Goal: Information Seeking & Learning: Learn about a topic

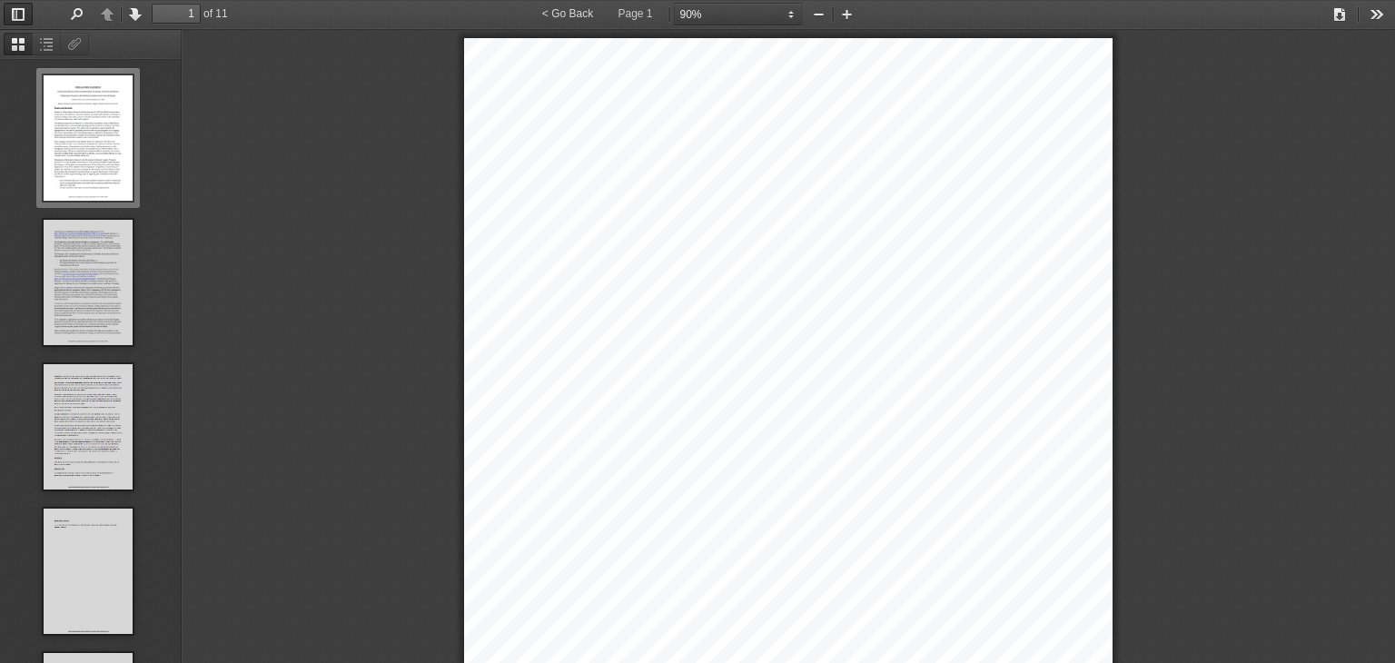
select select "custom"
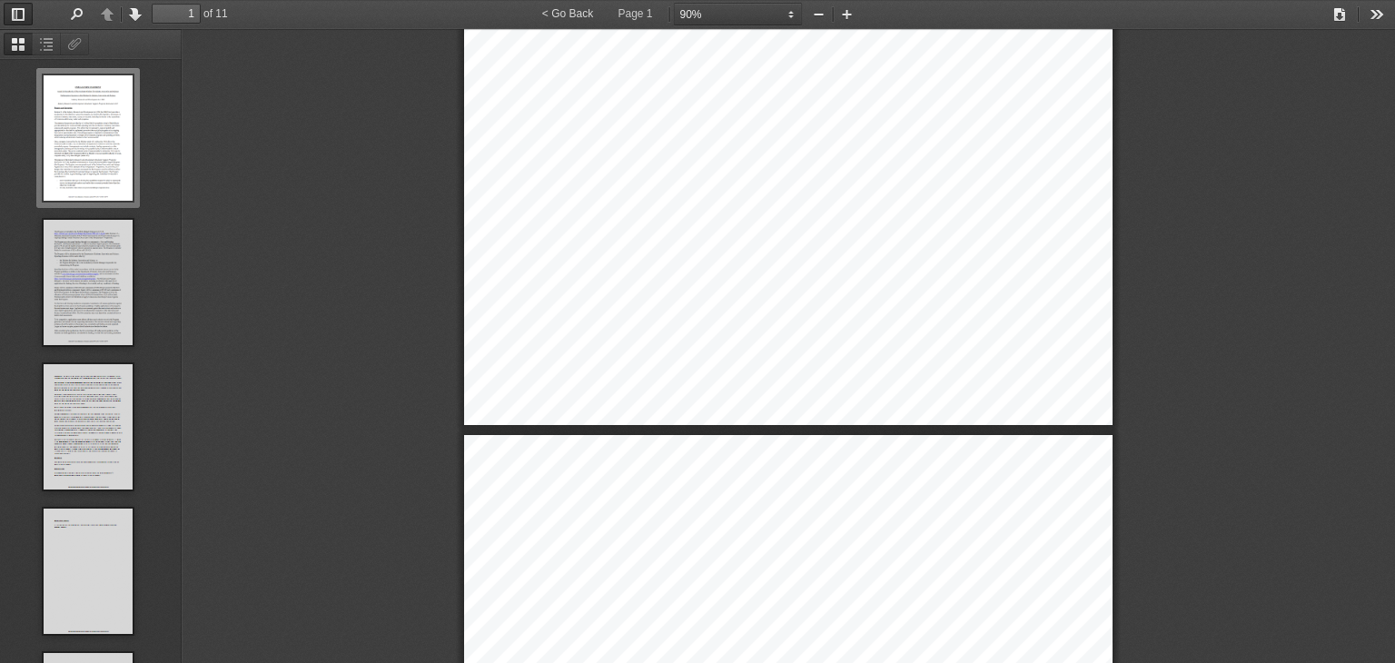
type input "2"
select select "custom"
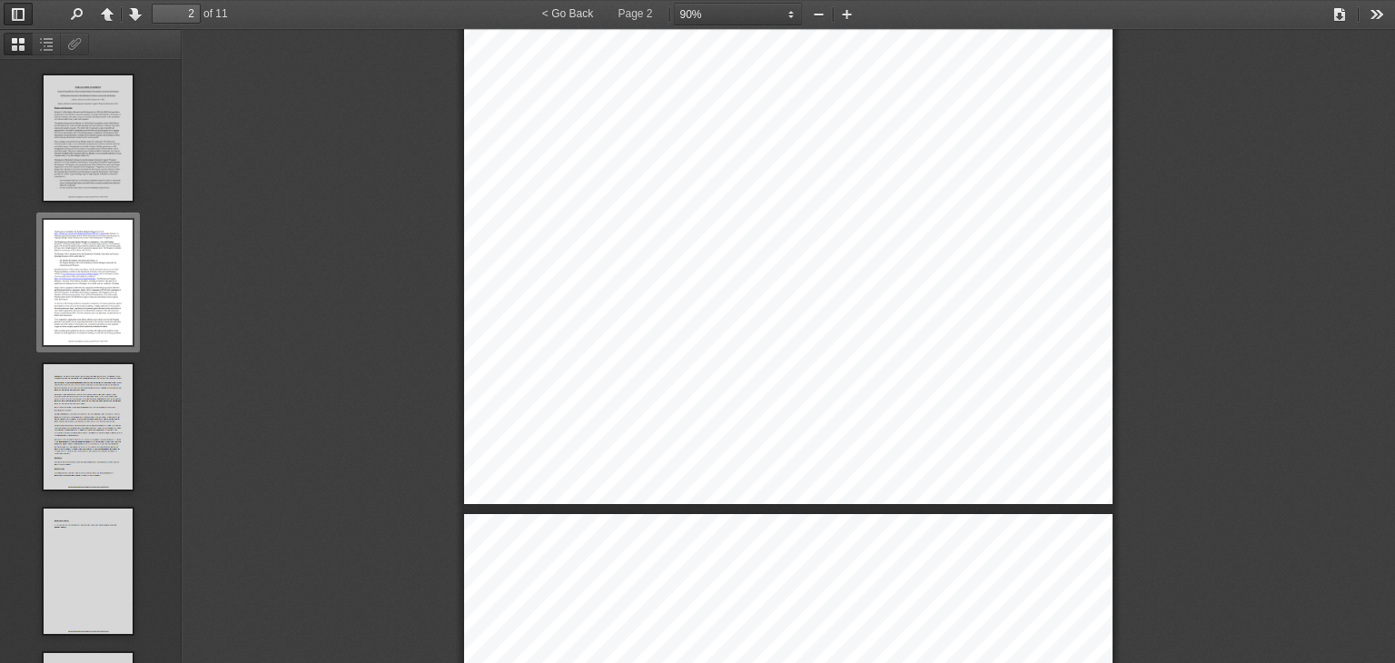
type input "3"
select select "custom"
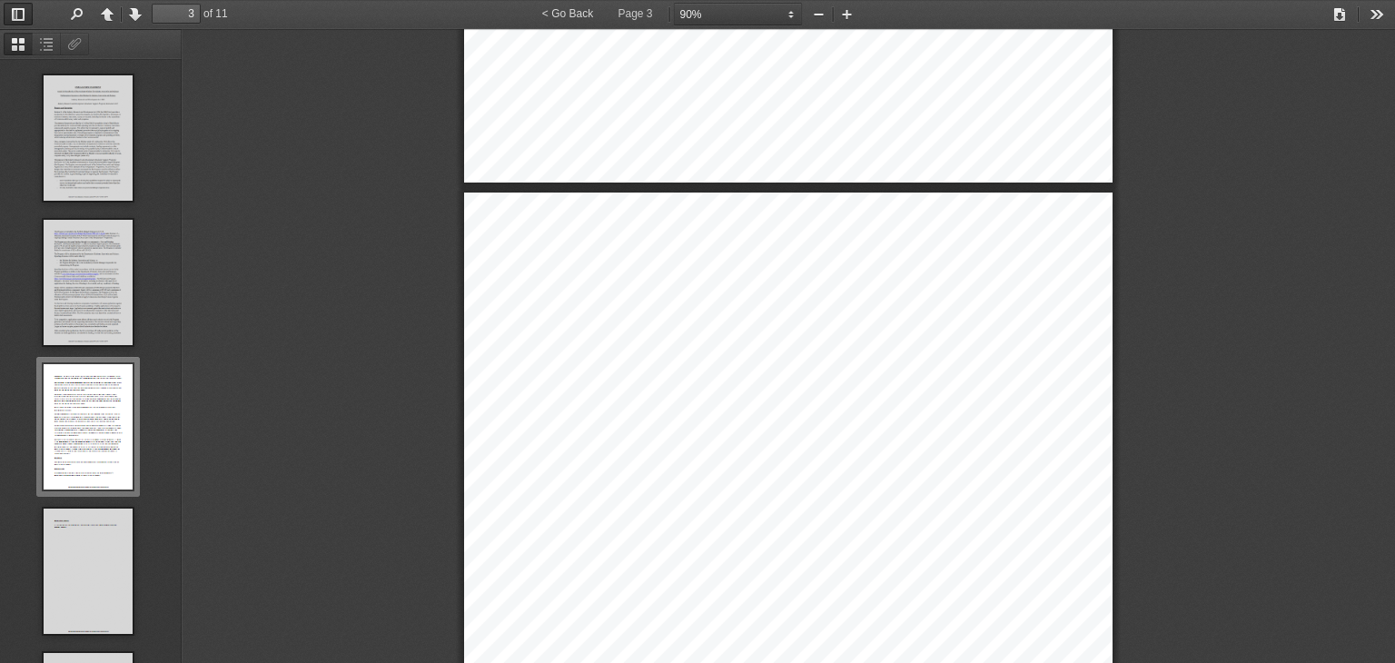
type input "4"
select select "custom"
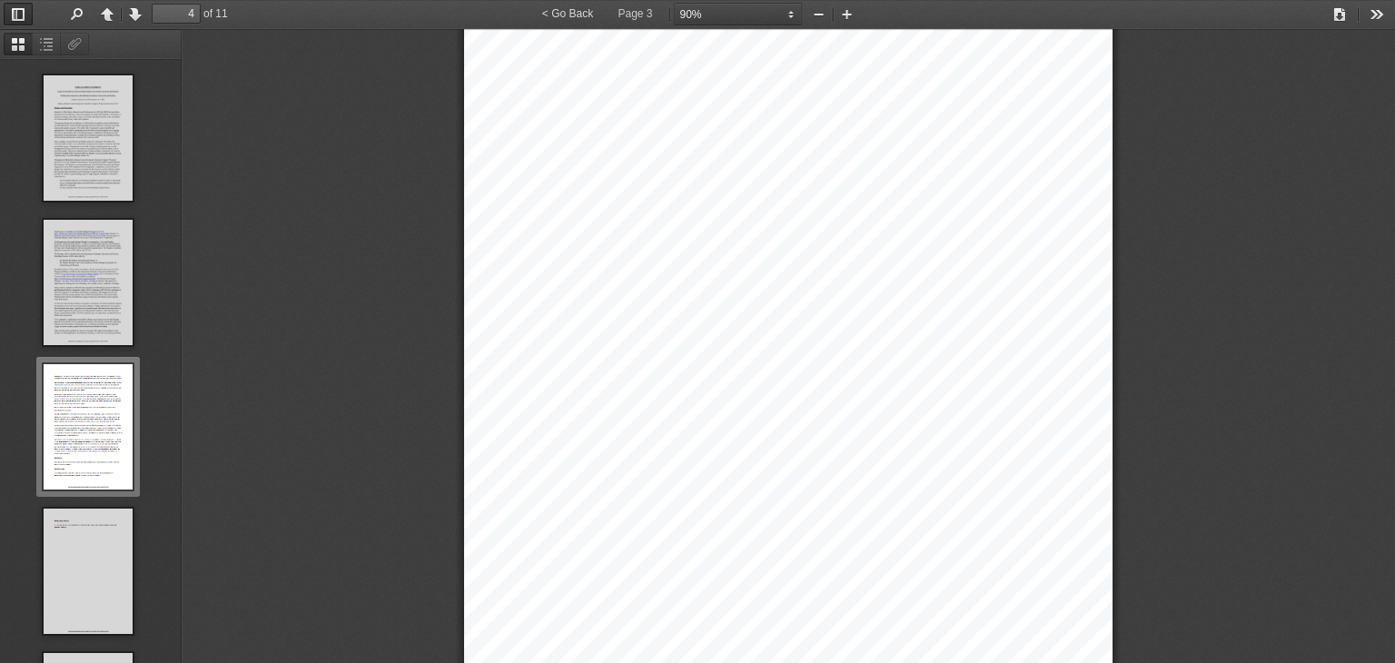
type input "5"
select select "custom"
type input "6"
select select "custom"
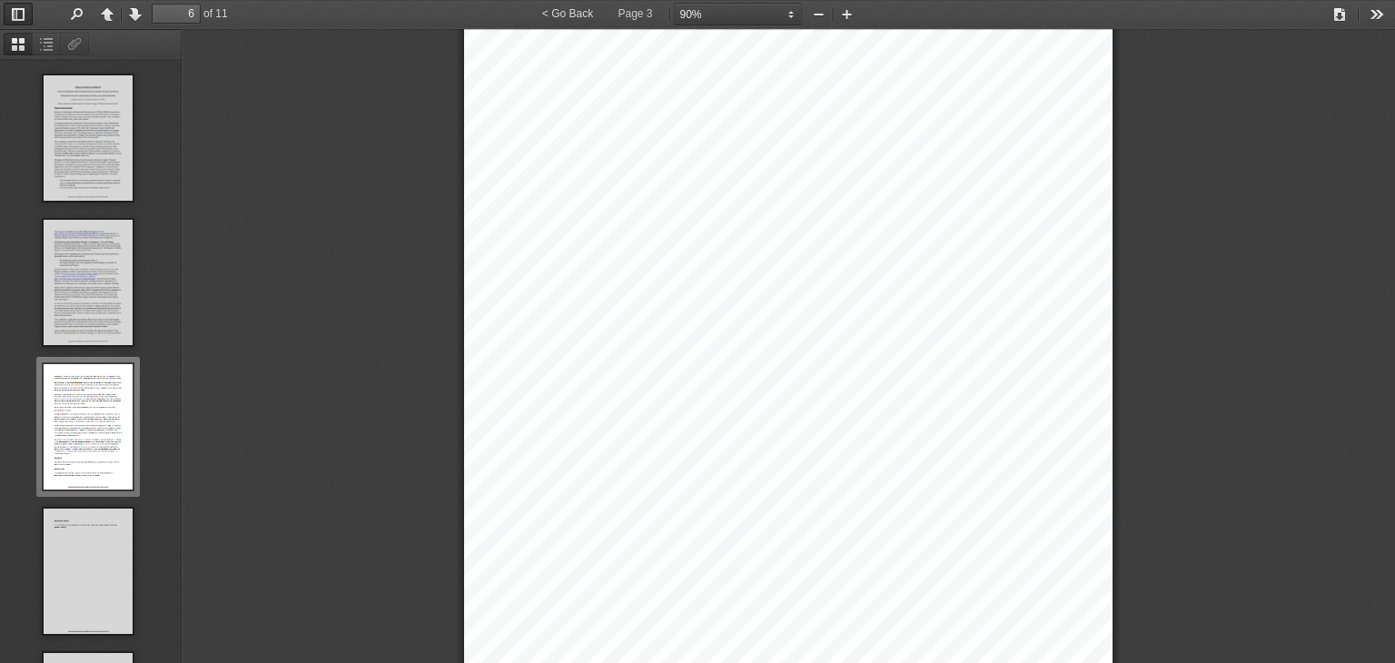
type input "7"
select select "custom"
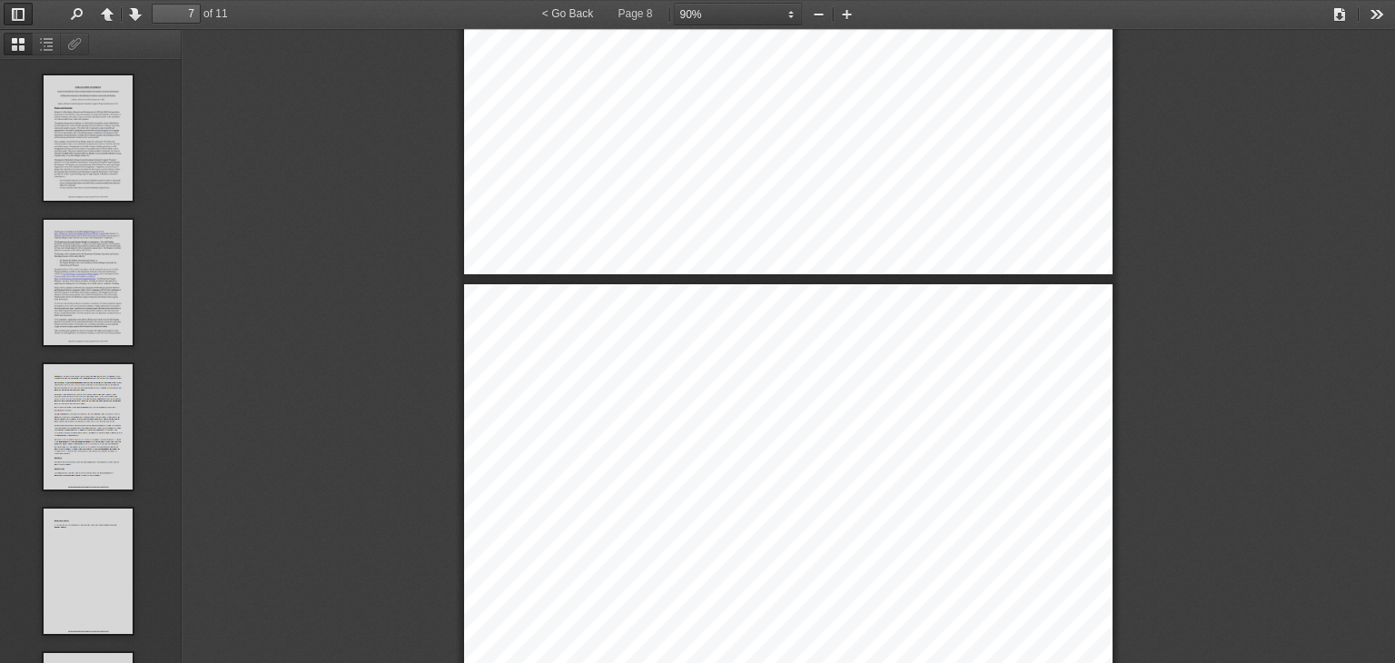
scroll to position [1003, 0]
type input "8"
select select "custom"
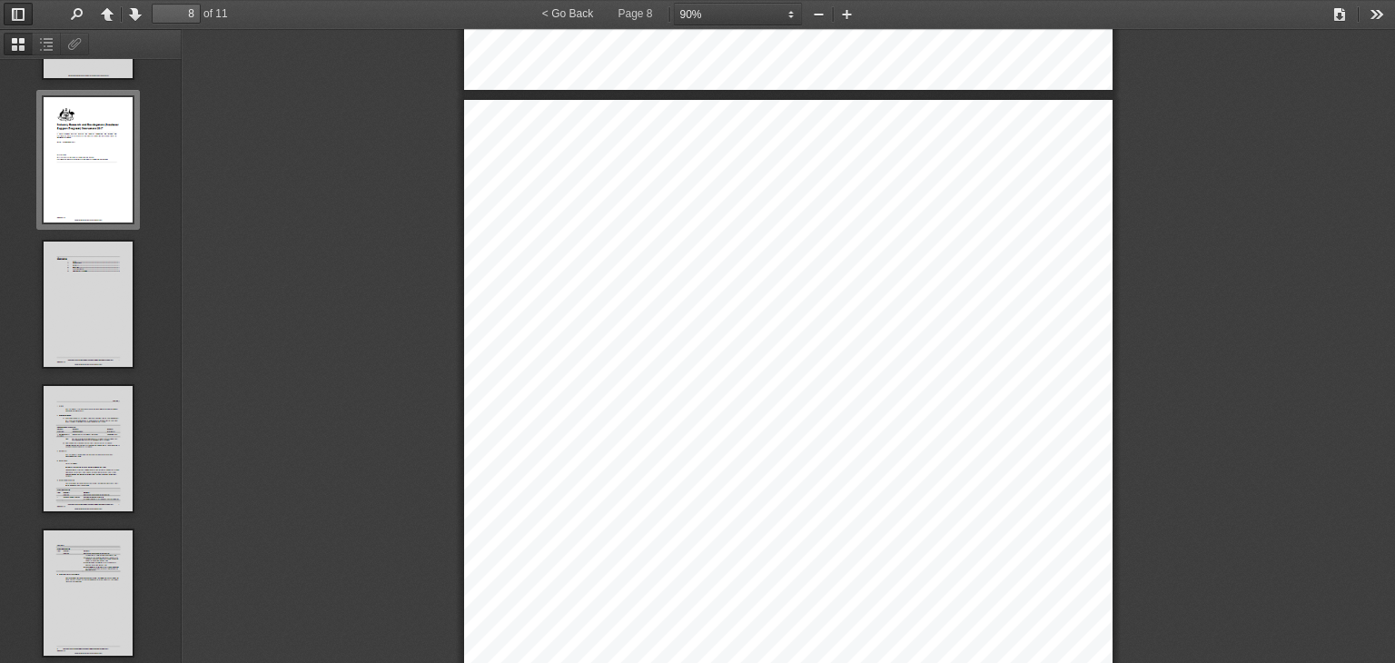
type input "9"
select select "custom"
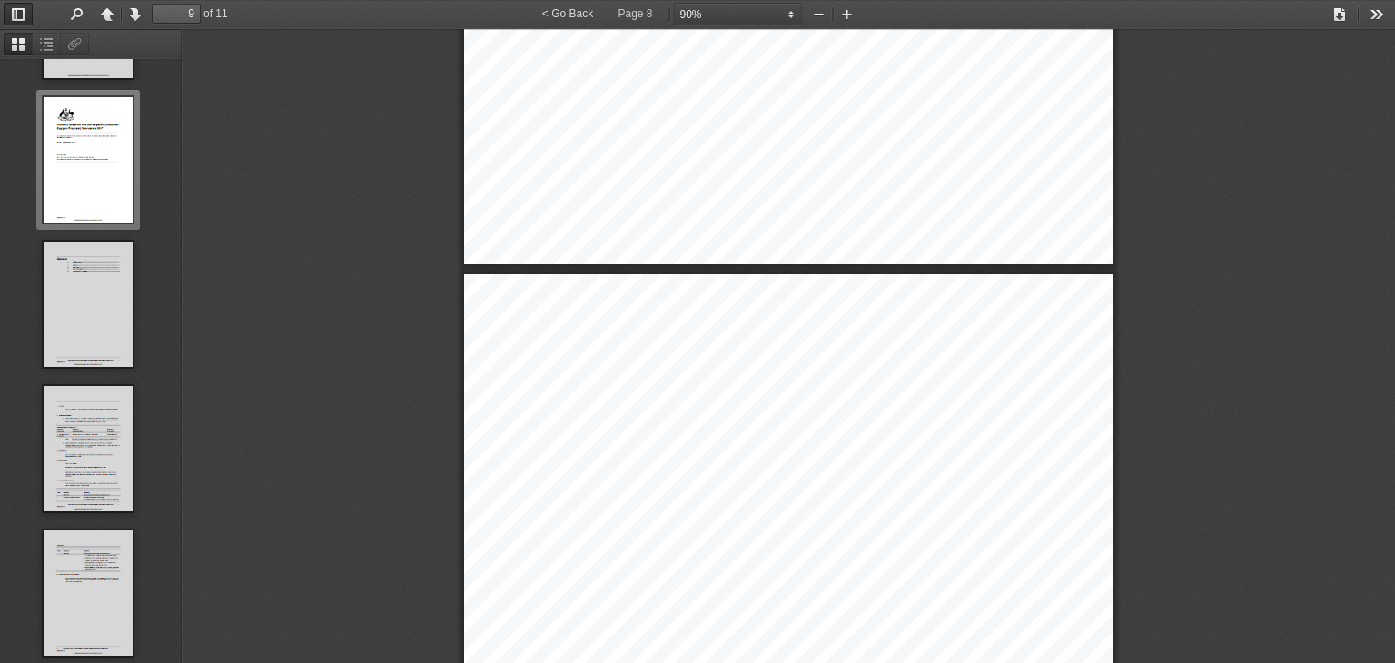
type input "10"
select select "custom"
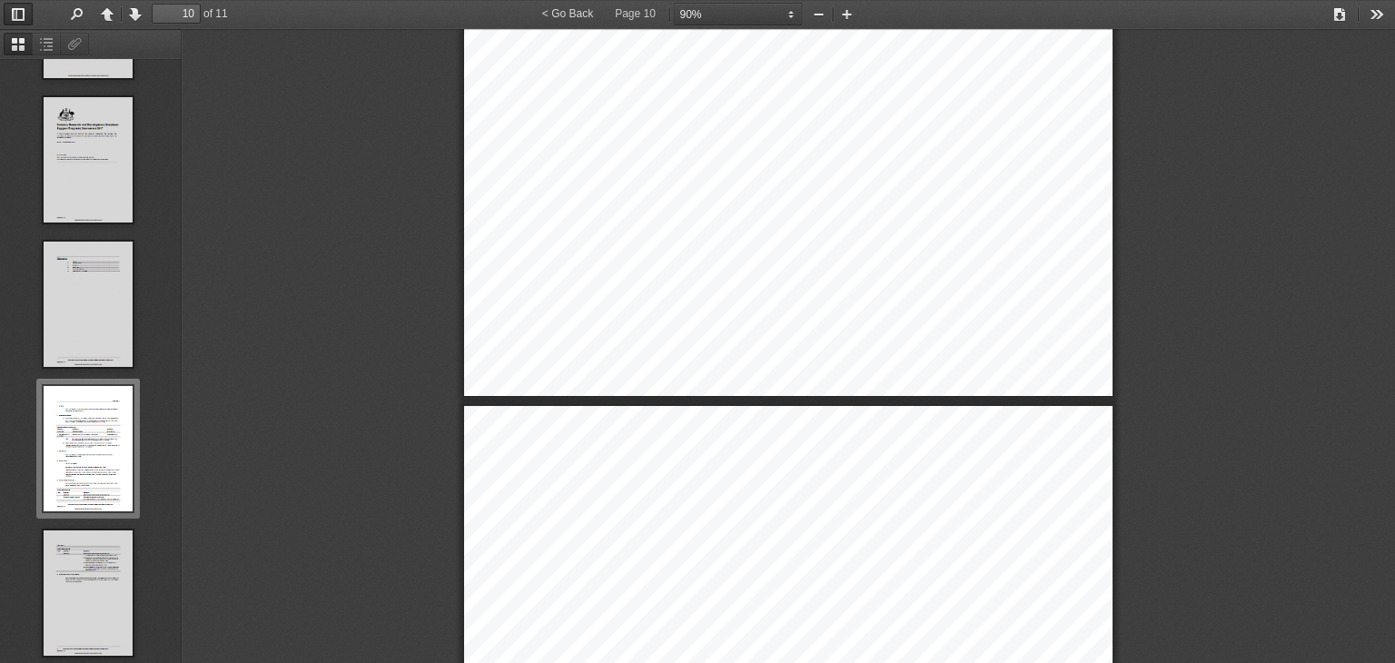
type input "9"
select select "custom"
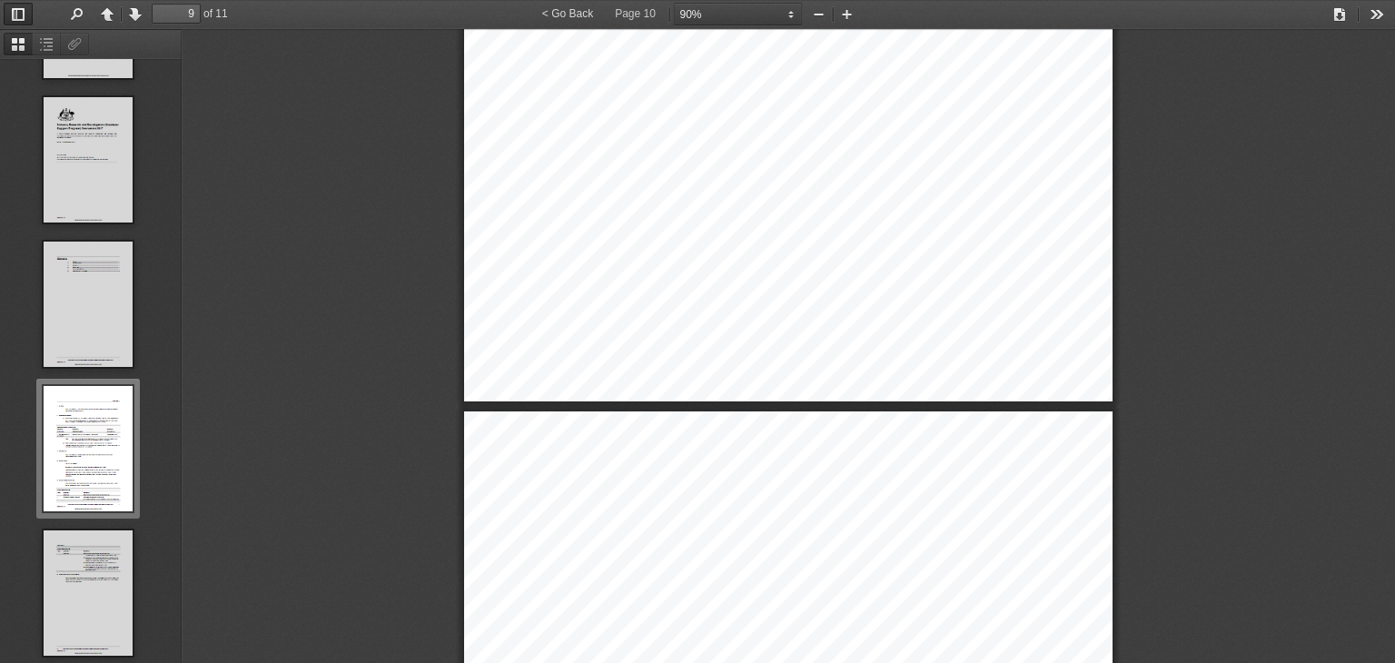
type input "8"
select select "custom"
type input "7"
select select "custom"
type input "6"
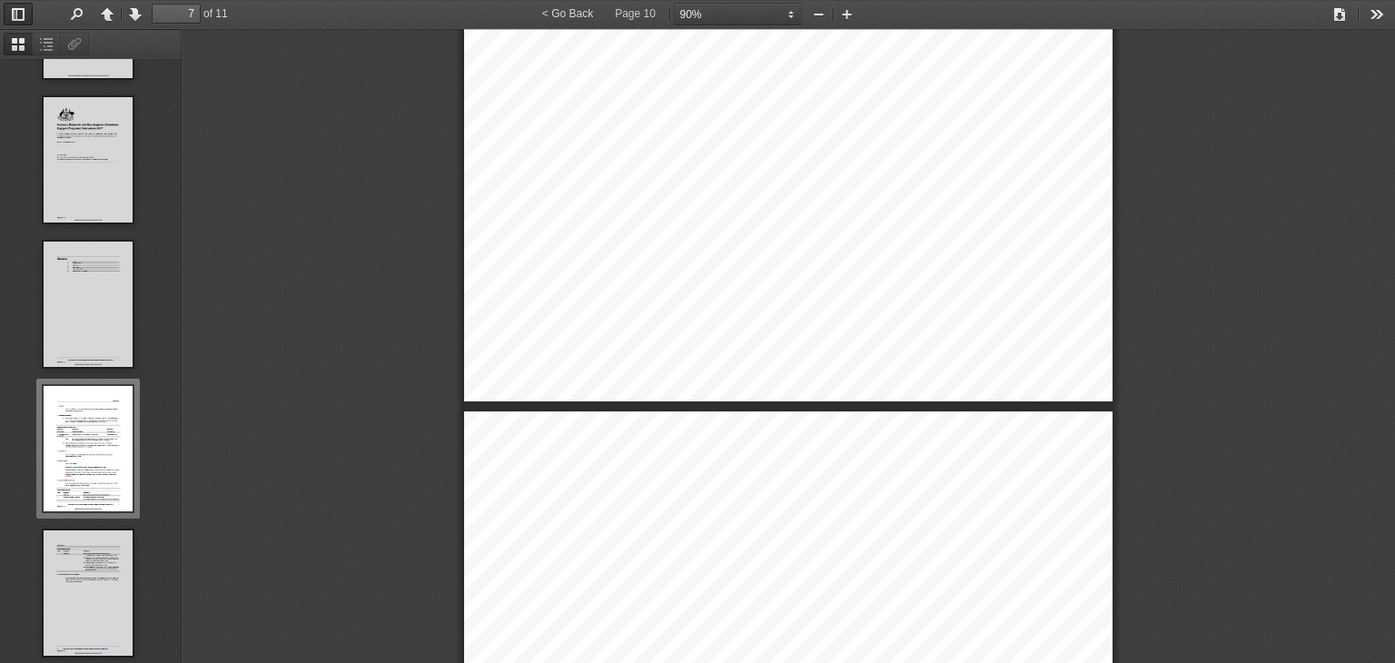
select select "custom"
type input "5"
select select "custom"
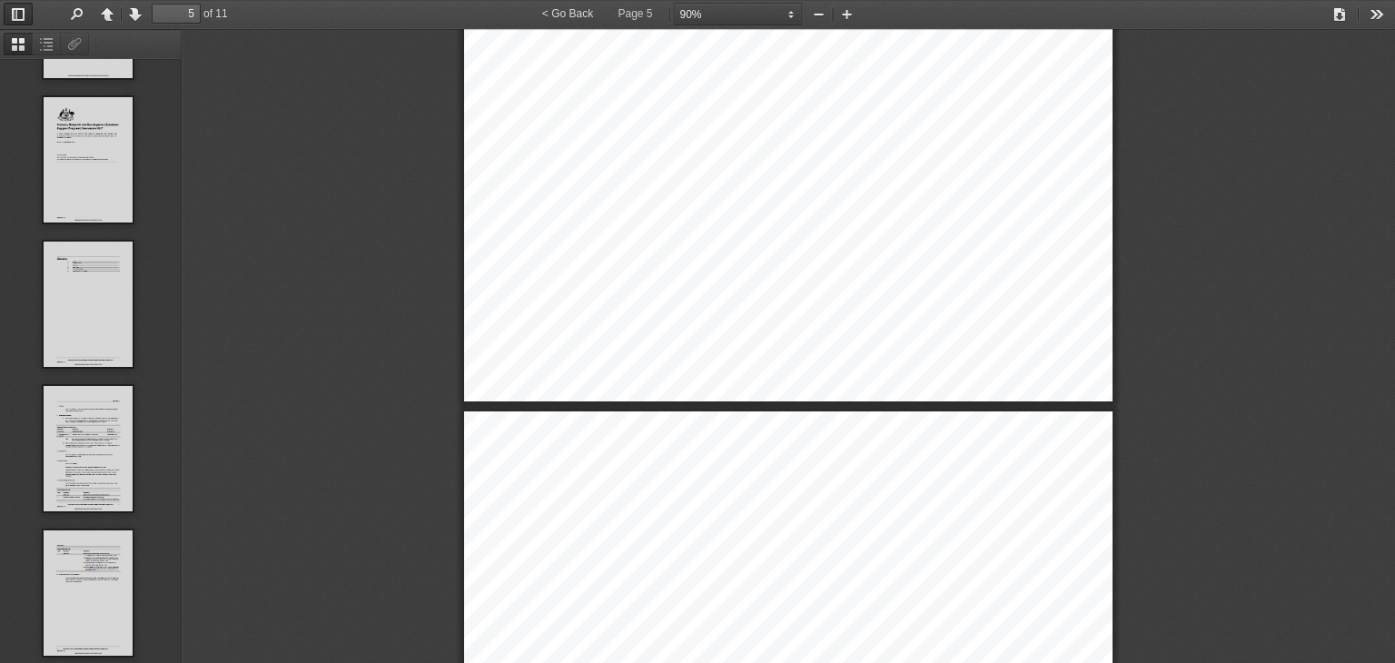
type input "4"
select select "custom"
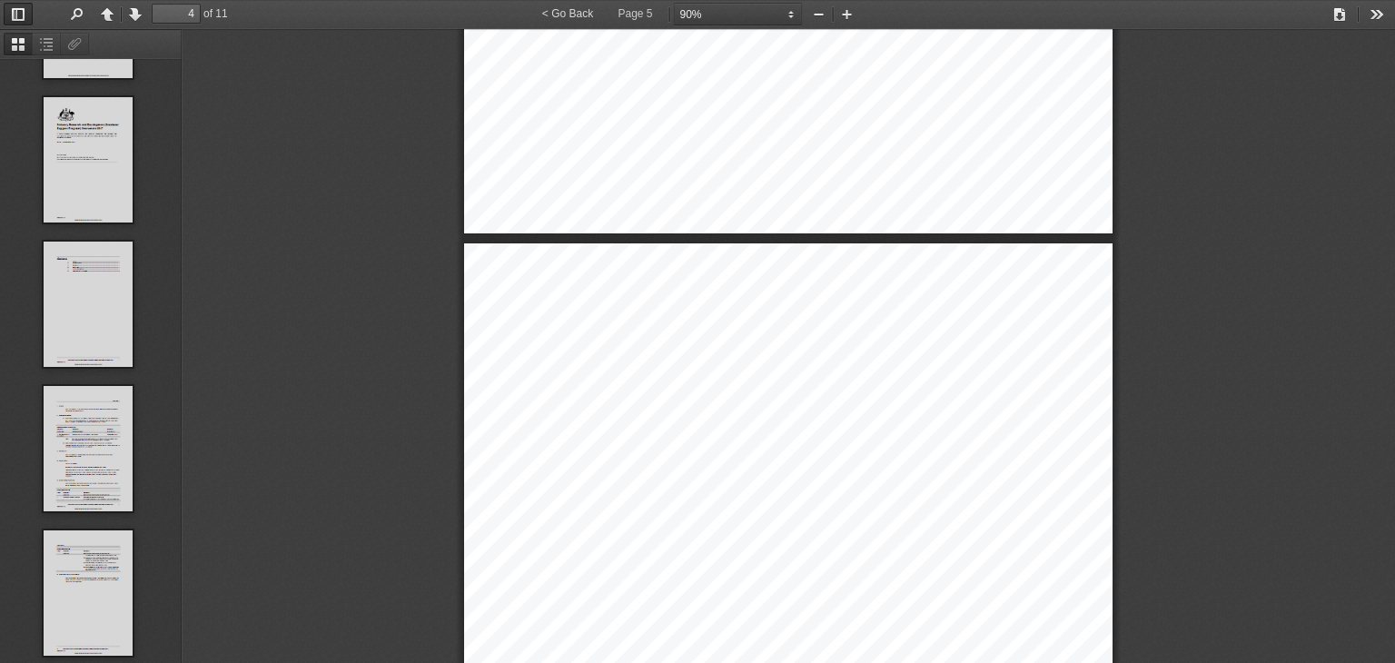
type input "3"
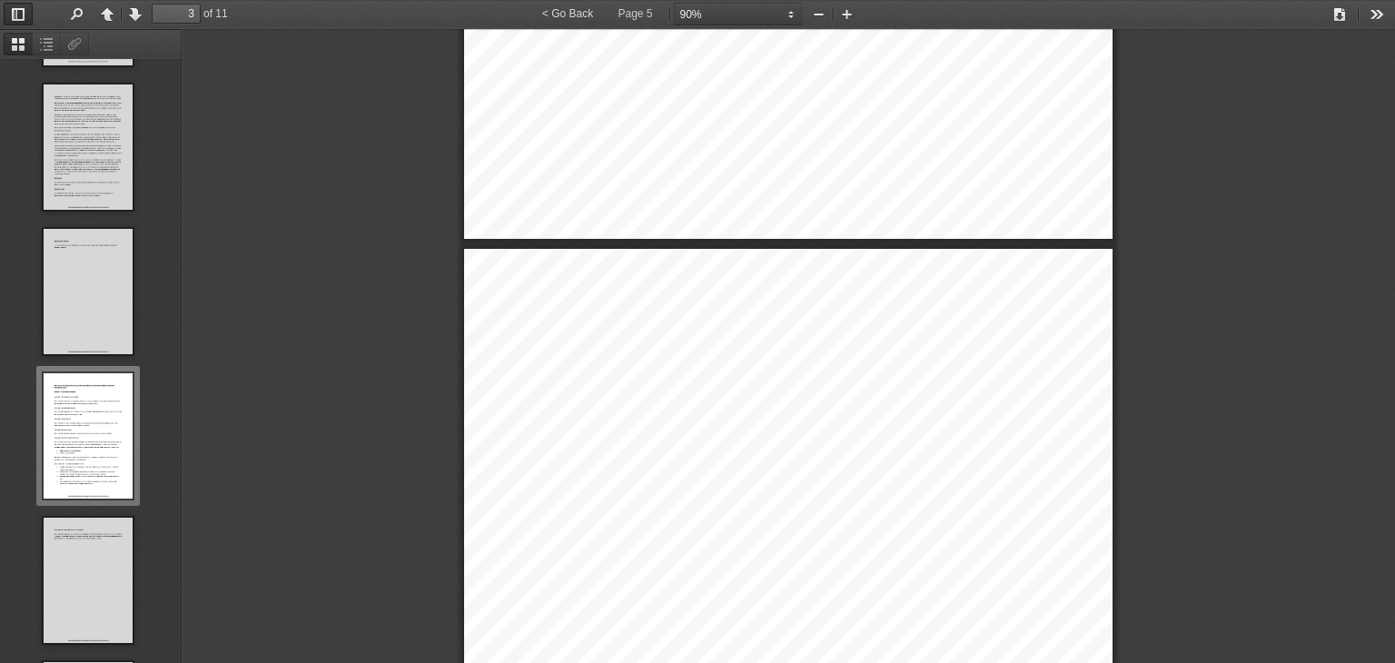
select select "custom"
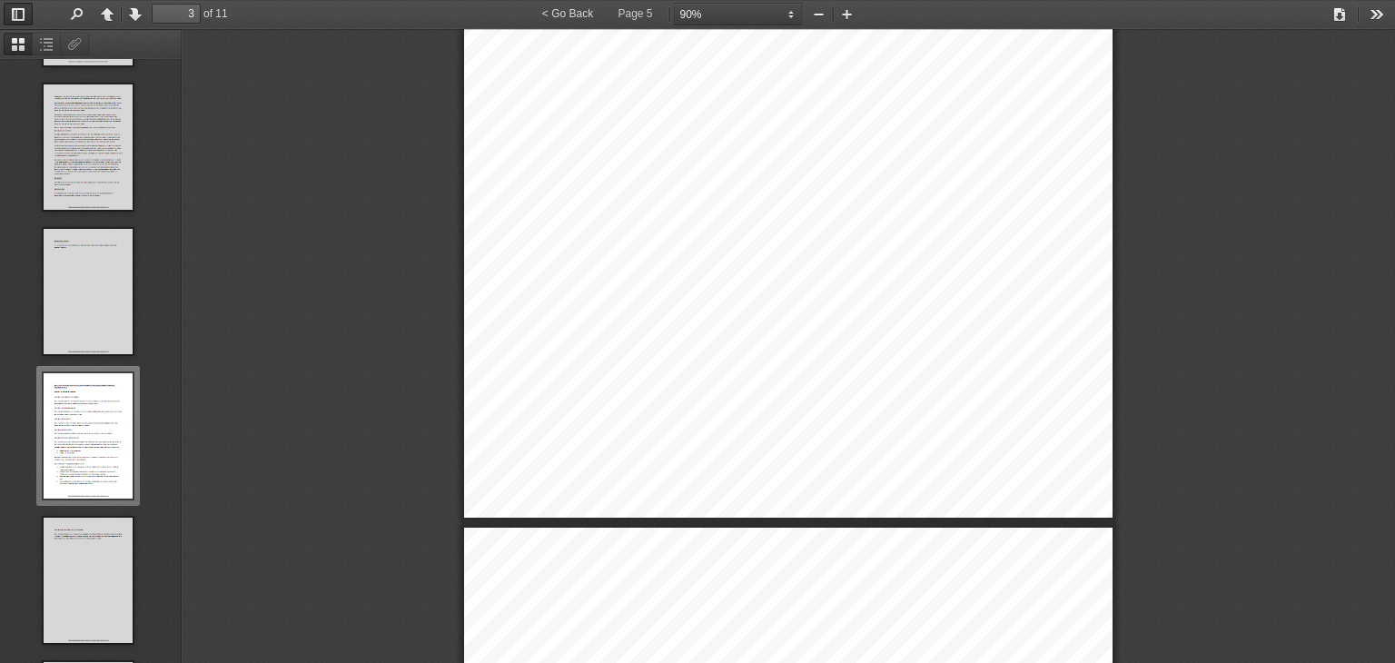
scroll to position [280, 0]
type input "4"
select select "custom"
type input "5"
select select "custom"
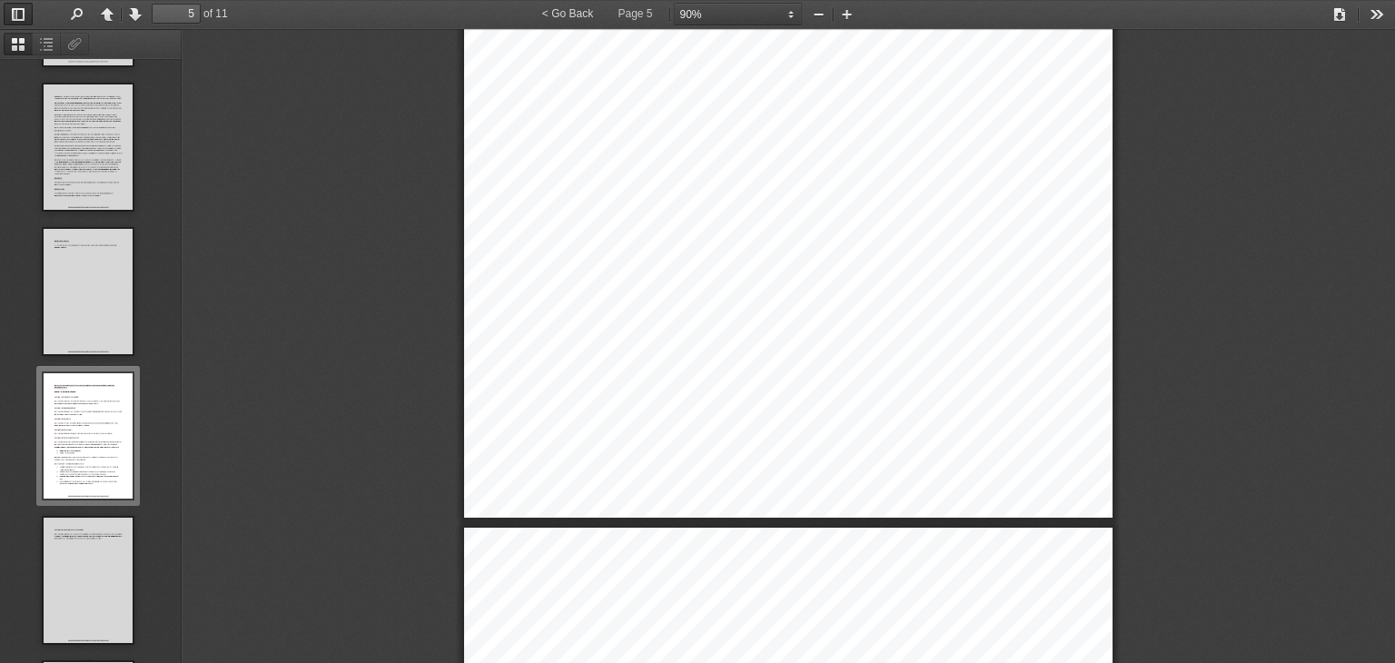
scroll to position [4713, 0]
type input "6"
select select "custom"
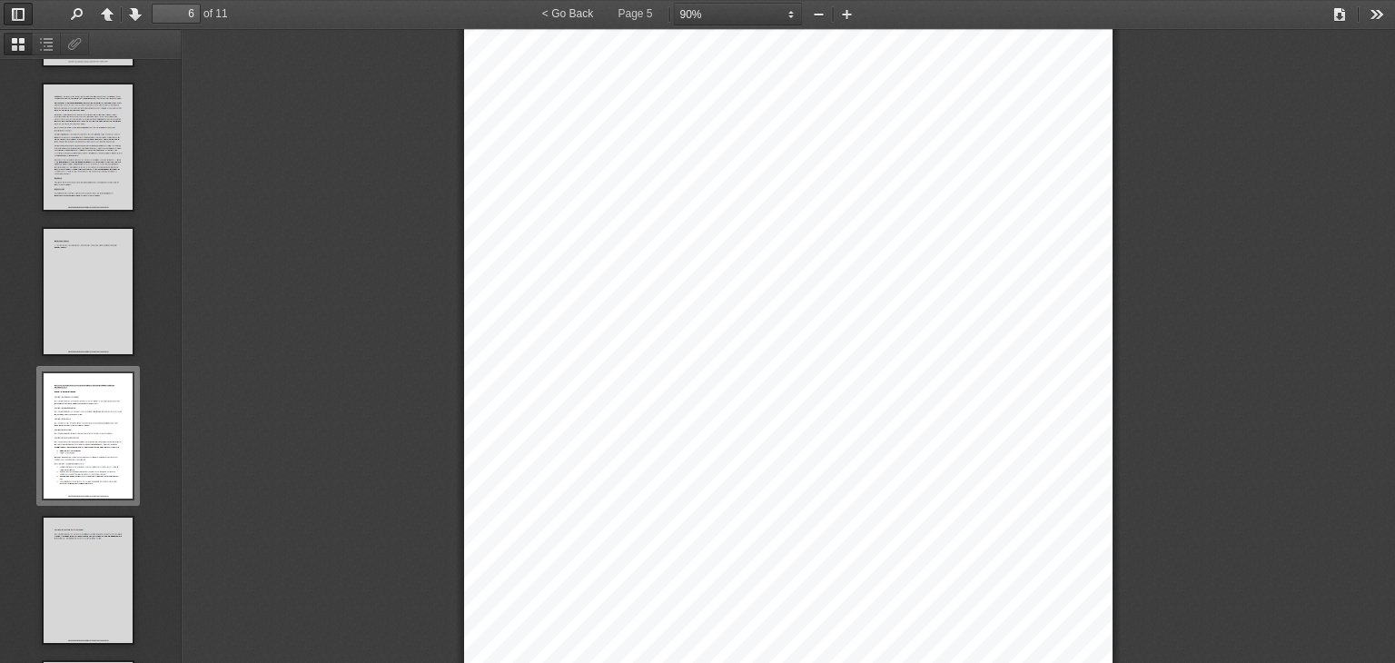
type input "7"
select select "custom"
type input "8"
select select "custom"
type input "9"
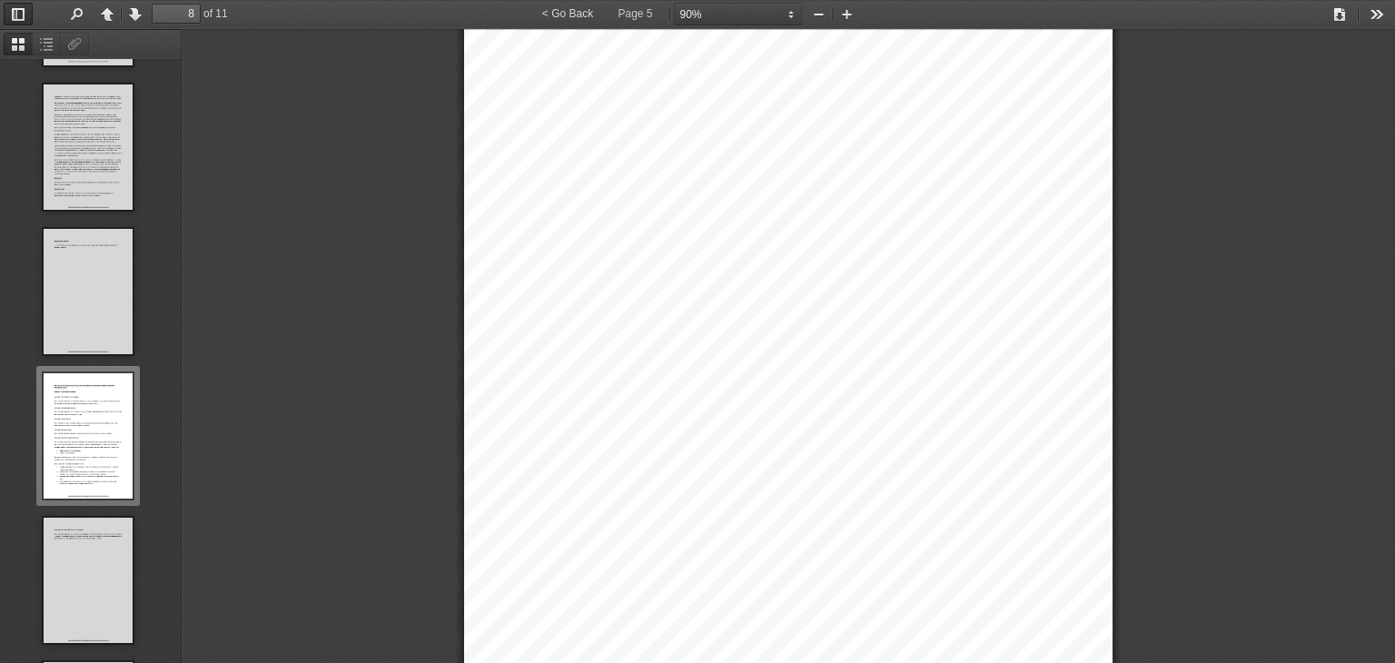
select select "custom"
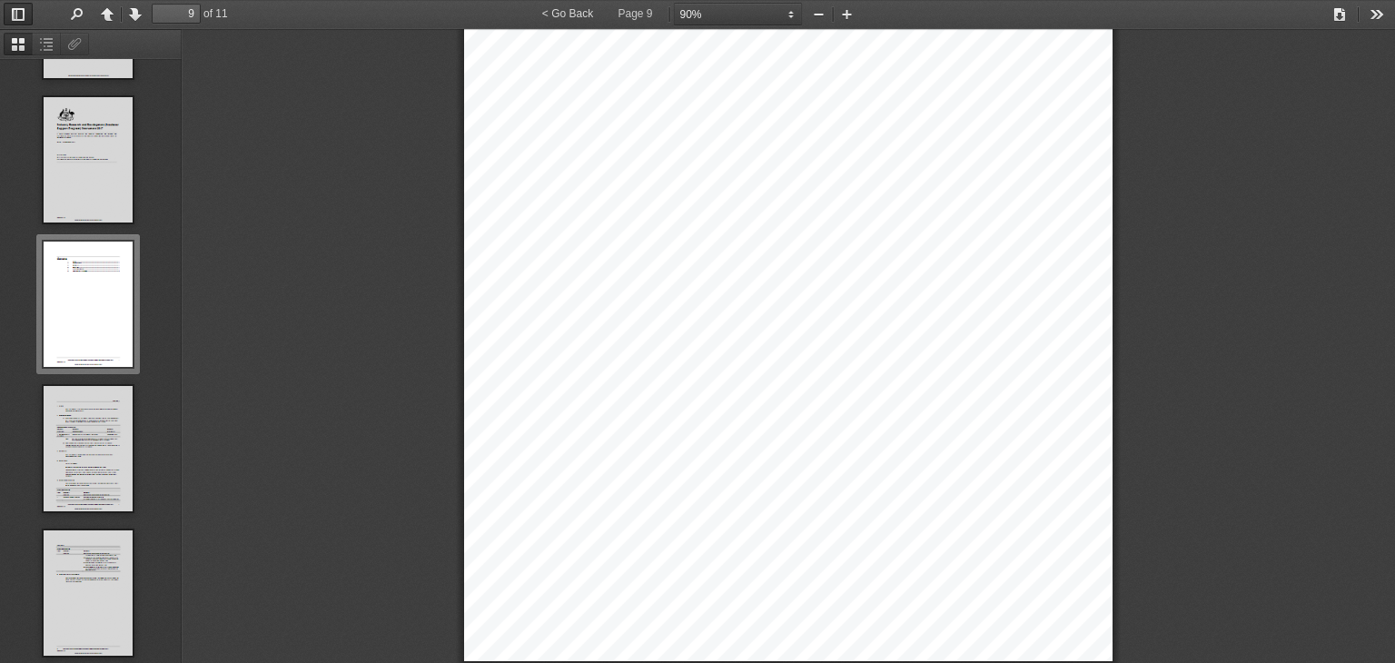
type input "10"
select select "custom"
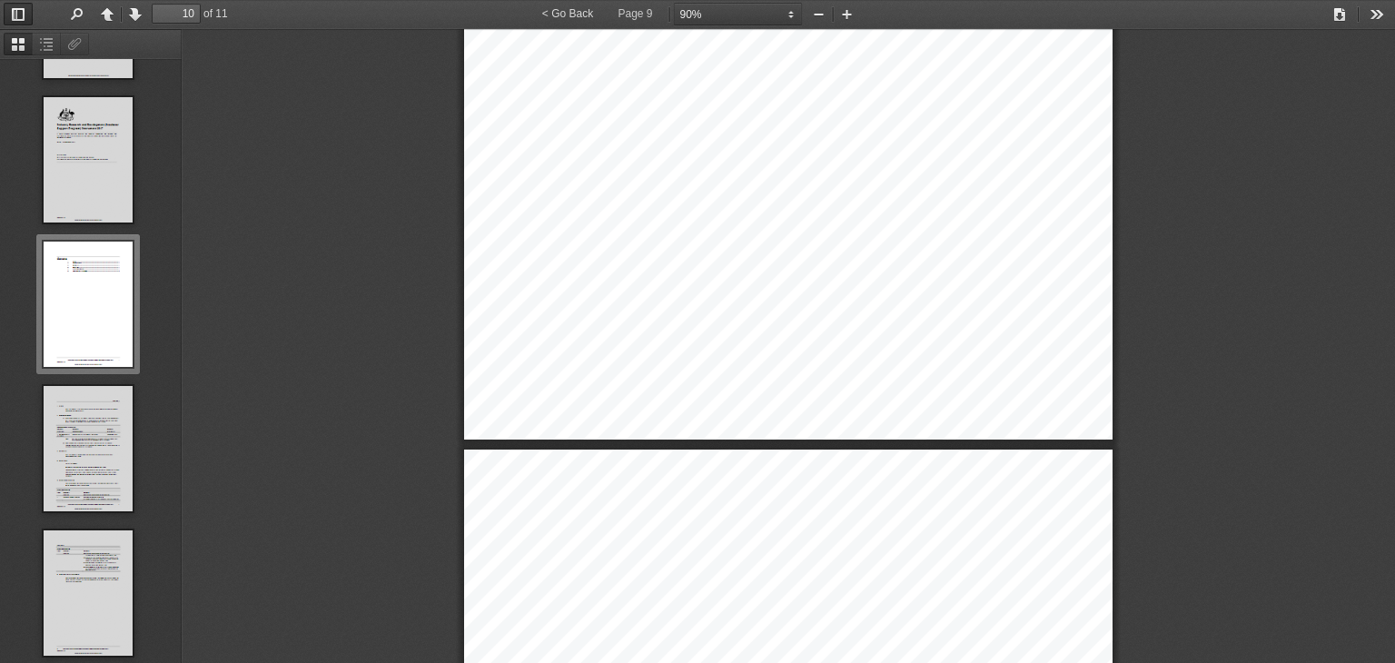
type input "11"
select select "custom"
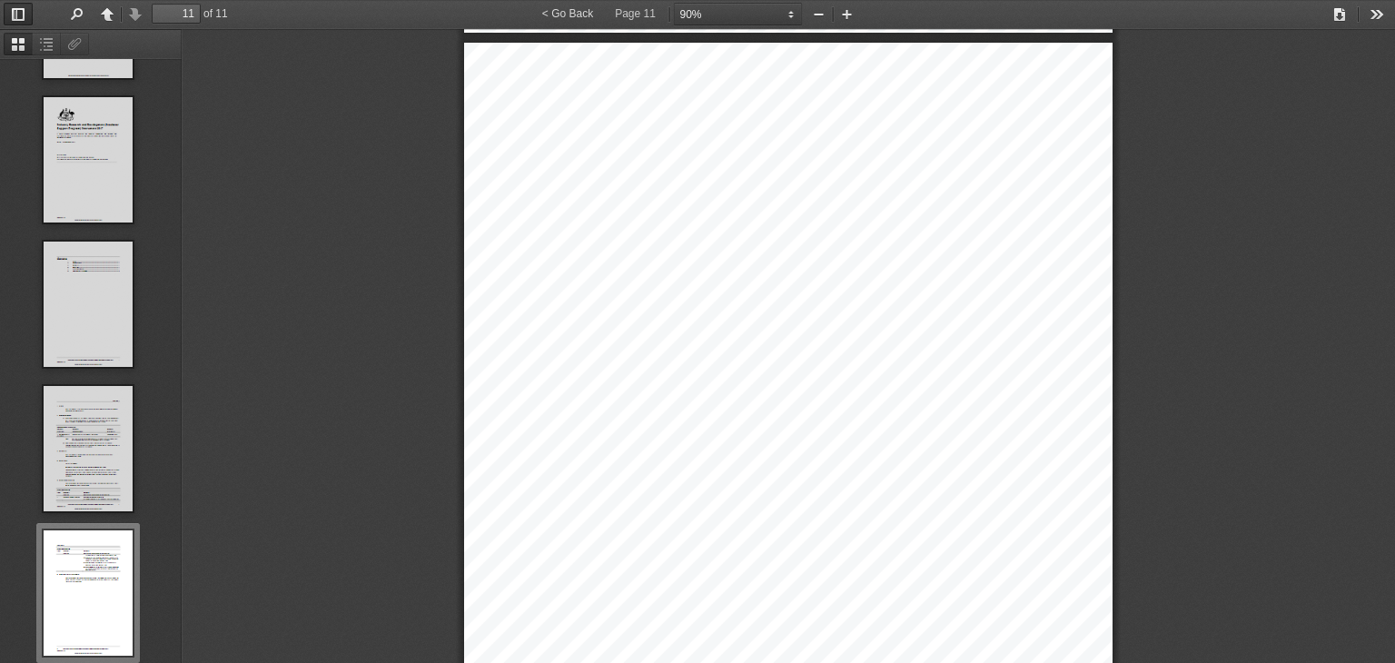
type input "10"
select select "custom"
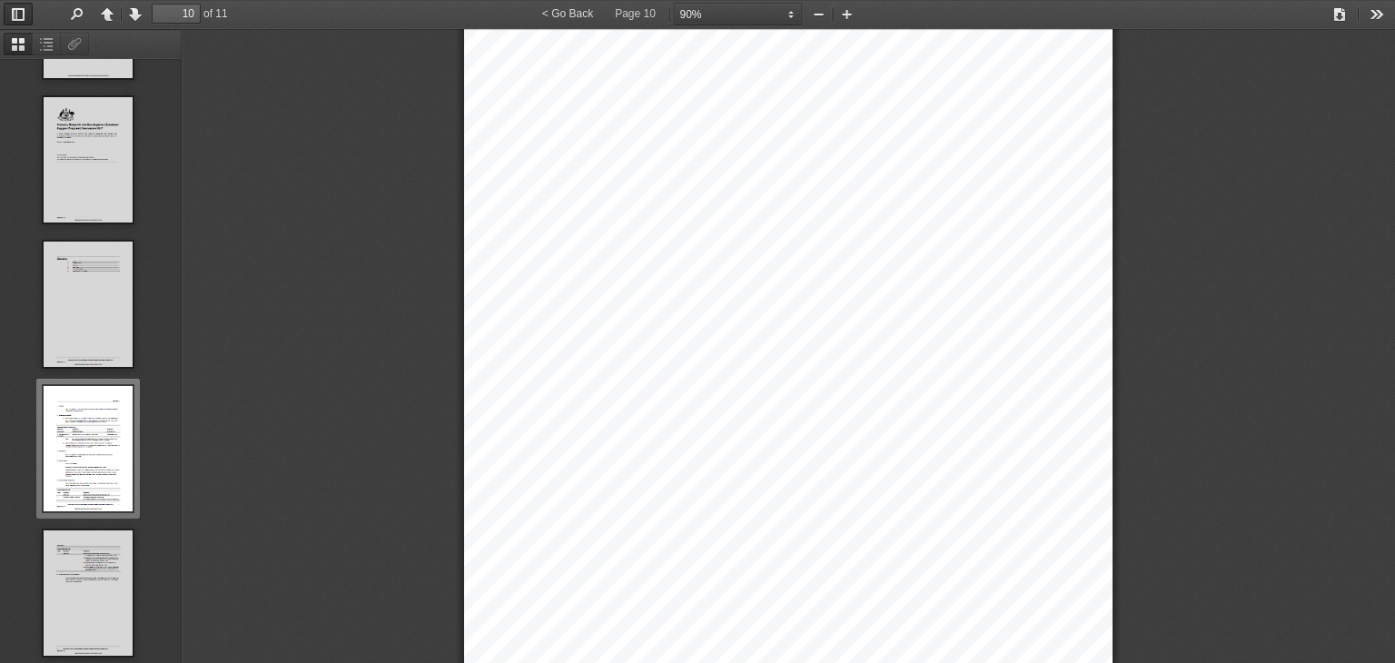
scroll to position [8297, 0]
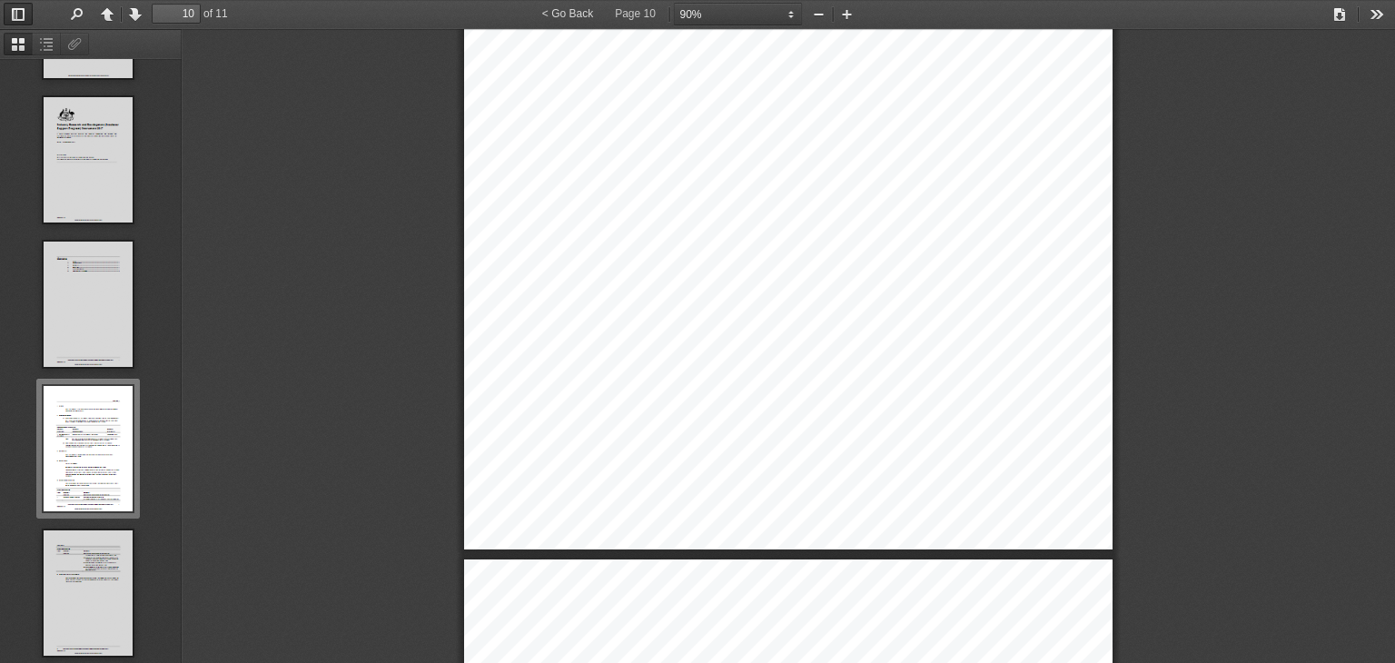
type input "11"
select select "custom"
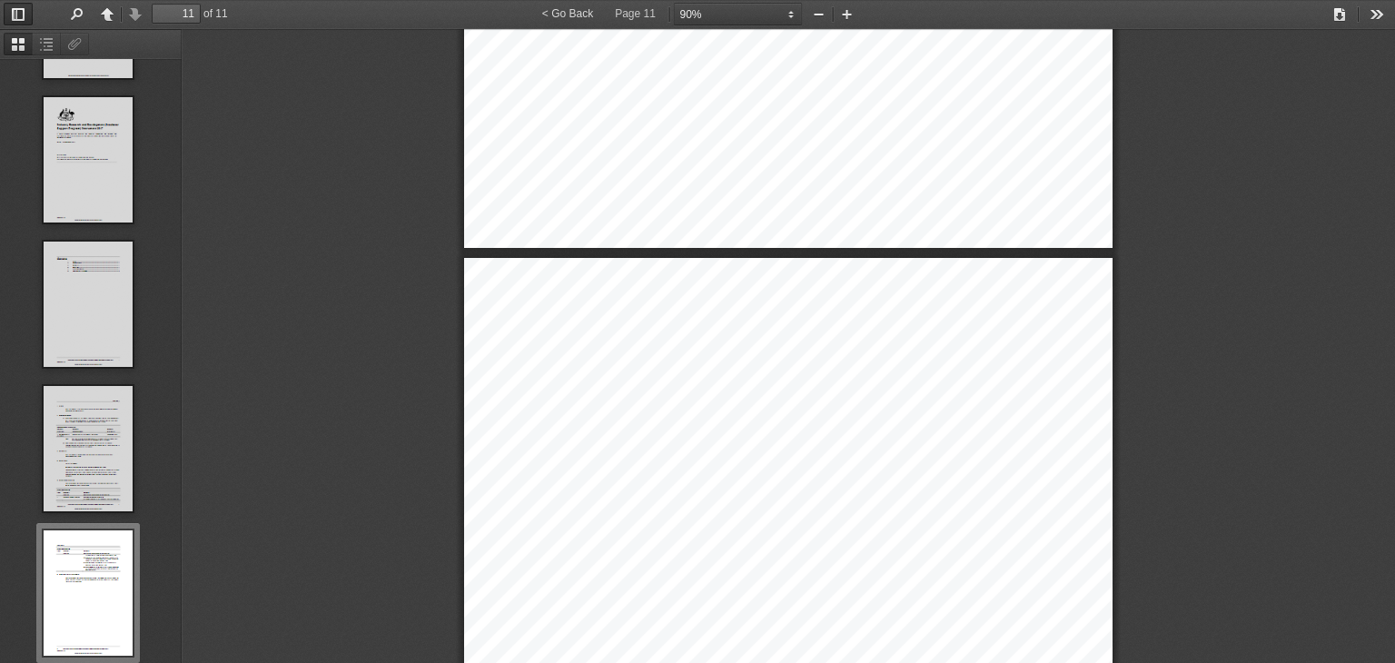
scroll to position [9024, 0]
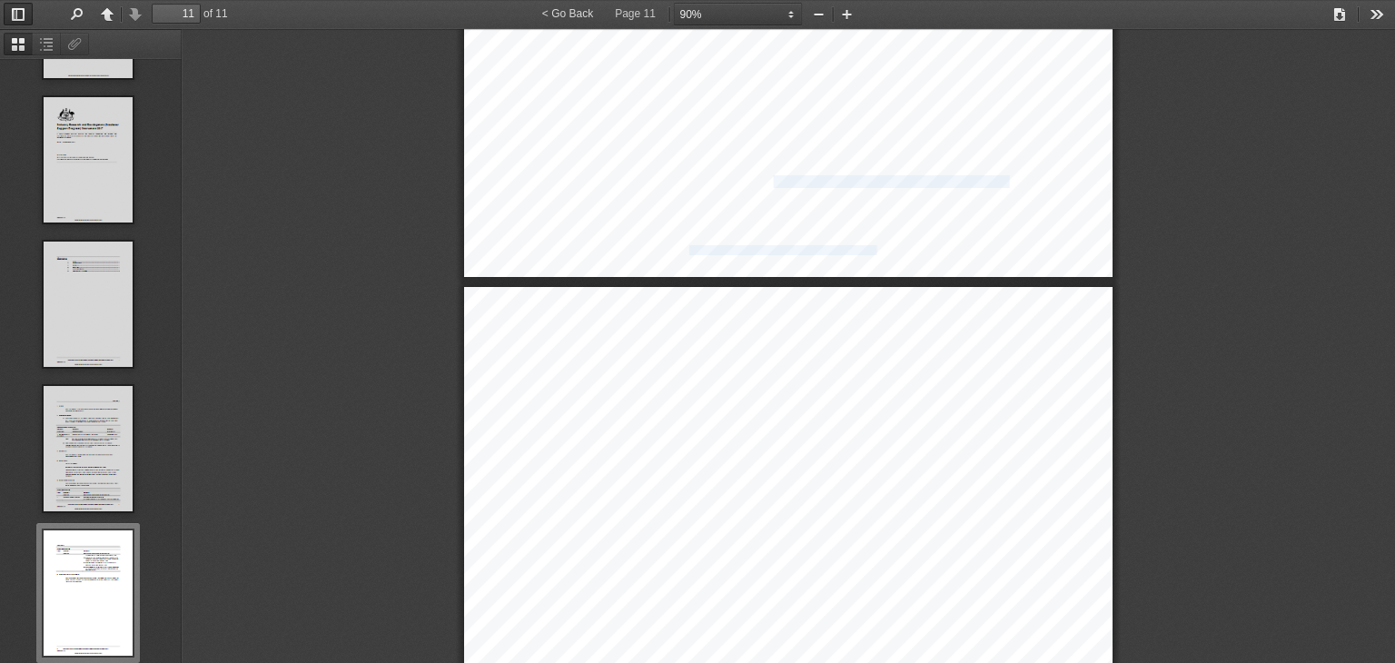
drag, startPoint x: 768, startPoint y: 176, endPoint x: 1004, endPoint y: 178, distance: 236.1
click at [757, 177] on span "(a)" at bounding box center [760, 182] width 12 height 11
drag, startPoint x: 767, startPoint y: 175, endPoint x: 966, endPoint y: 178, distance: 199.8
click at [966, 178] on span "support new Australian incubators targeting innovative" at bounding box center [887, 182] width 239 height 11
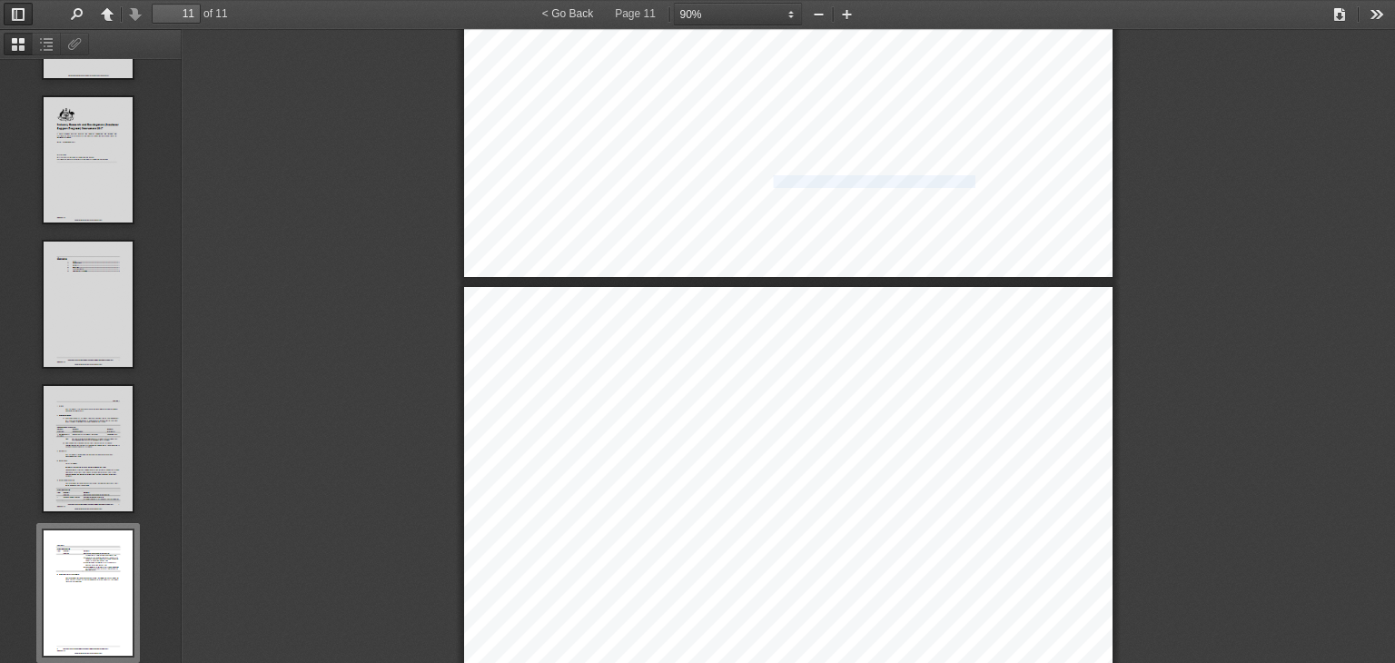
drag, startPoint x: 869, startPoint y: 458, endPoint x: 918, endPoint y: 464, distance: 49.5
drag, startPoint x: 951, startPoint y: 469, endPoint x: 967, endPoint y: 459, distance: 19.2
drag, startPoint x: 964, startPoint y: 460, endPoint x: 819, endPoint y: 461, distance: 144.4
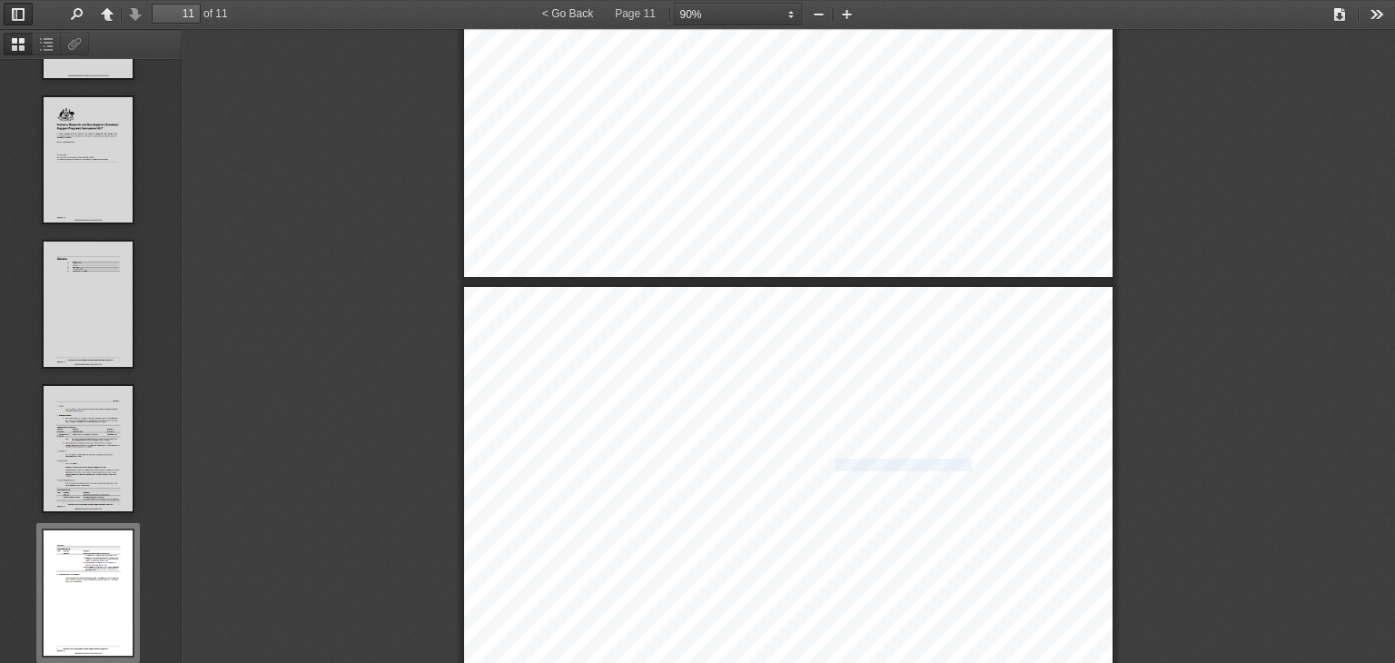
drag, startPoint x: 777, startPoint y: 477, endPoint x: 905, endPoint y: 482, distance: 128.2
click at [854, 489] on span "incubators to increase innovative start" at bounding box center [851, 494] width 165 height 11
drag, startPoint x: 905, startPoint y: 503, endPoint x: 771, endPoint y: 480, distance: 135.6
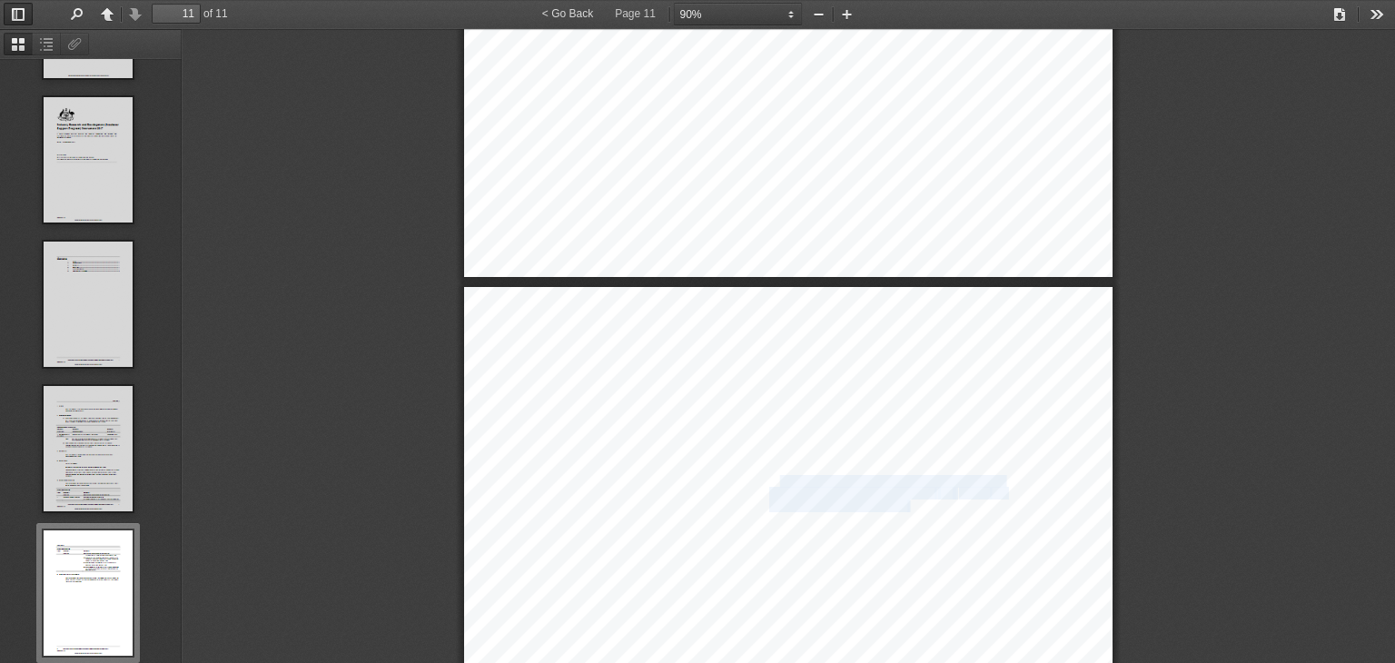
click at [770, 480] on span "expand the scale and operations of existing Australian" at bounding box center [886, 482] width 234 height 11
drag, startPoint x: 789, startPoint y: 482, endPoint x: 895, endPoint y: 508, distance: 109.3
click at [799, 177] on span "support new Australian incubators targeting innovative" at bounding box center [887, 182] width 239 height 11
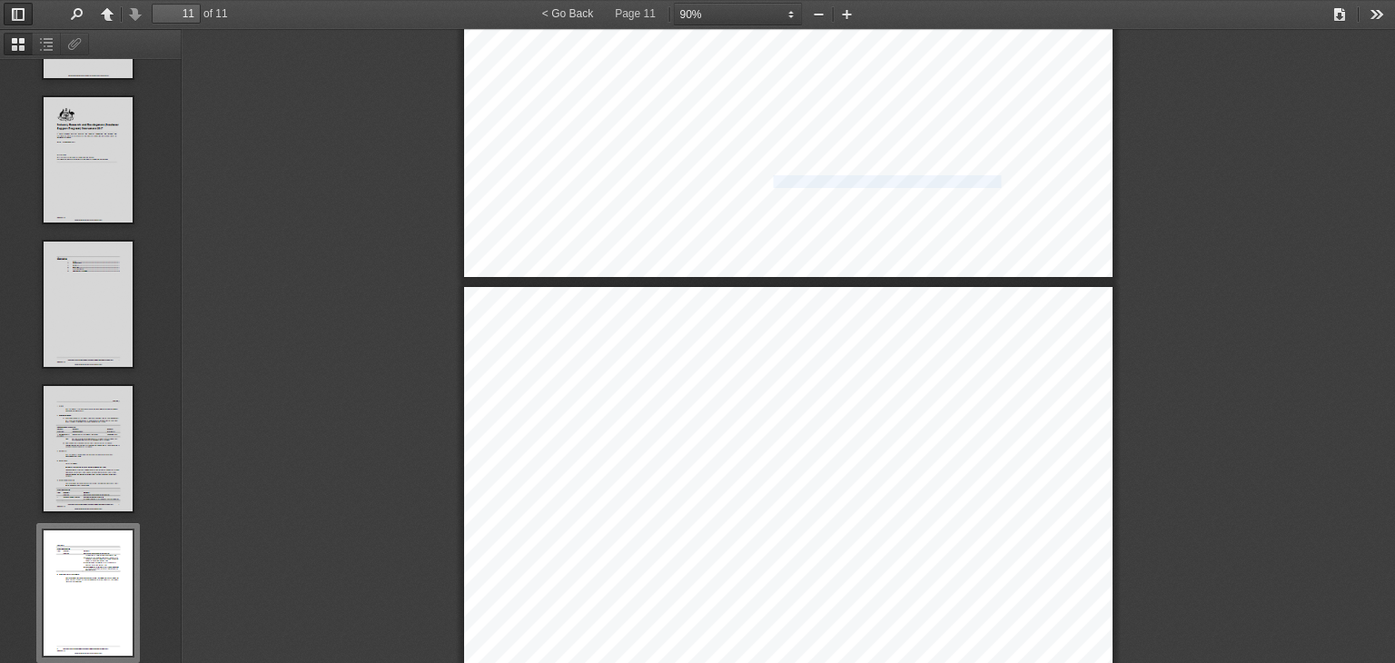
drag, startPoint x: 767, startPoint y: 175, endPoint x: 995, endPoint y: 179, distance: 228.0
click at [995, 179] on span "support new Australian incubators targeting innovative" at bounding box center [887, 182] width 239 height 11
click at [893, 177] on span "support new Australian incubators targeting innovative" at bounding box center [887, 182] width 239 height 11
click at [894, 177] on span "support new Australian incubators targeting innovative" at bounding box center [887, 182] width 239 height 11
click at [956, 177] on span "support new Australian incubators targeting innovative" at bounding box center [887, 182] width 239 height 11
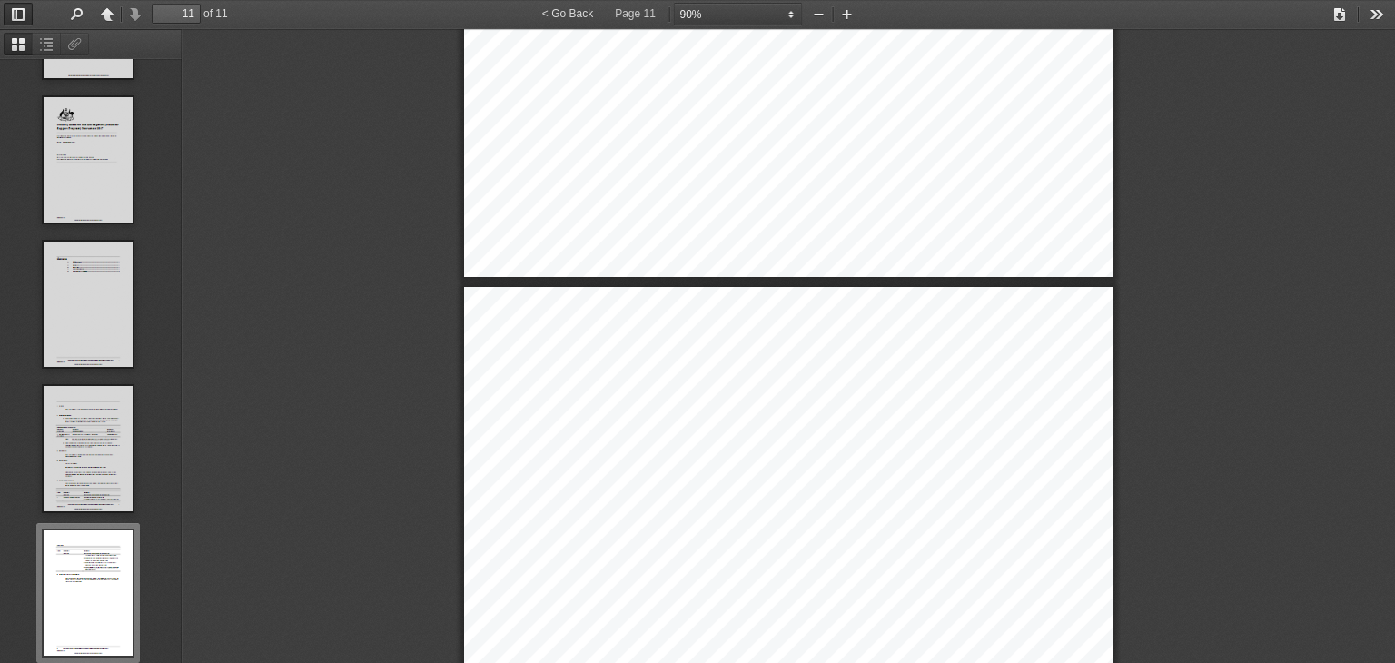
click at [940, 178] on span "support new Australian incubators targeting innovative" at bounding box center [887, 182] width 239 height 11
click at [931, 177] on span "support new Australian incubators targeting innovative" at bounding box center [887, 182] width 239 height 11
click at [930, 177] on span "support new Australian incubators targeting innovative" at bounding box center [887, 182] width 239 height 11
click at [929, 177] on span "support new Australian incubators targeting innovative" at bounding box center [887, 182] width 239 height 11
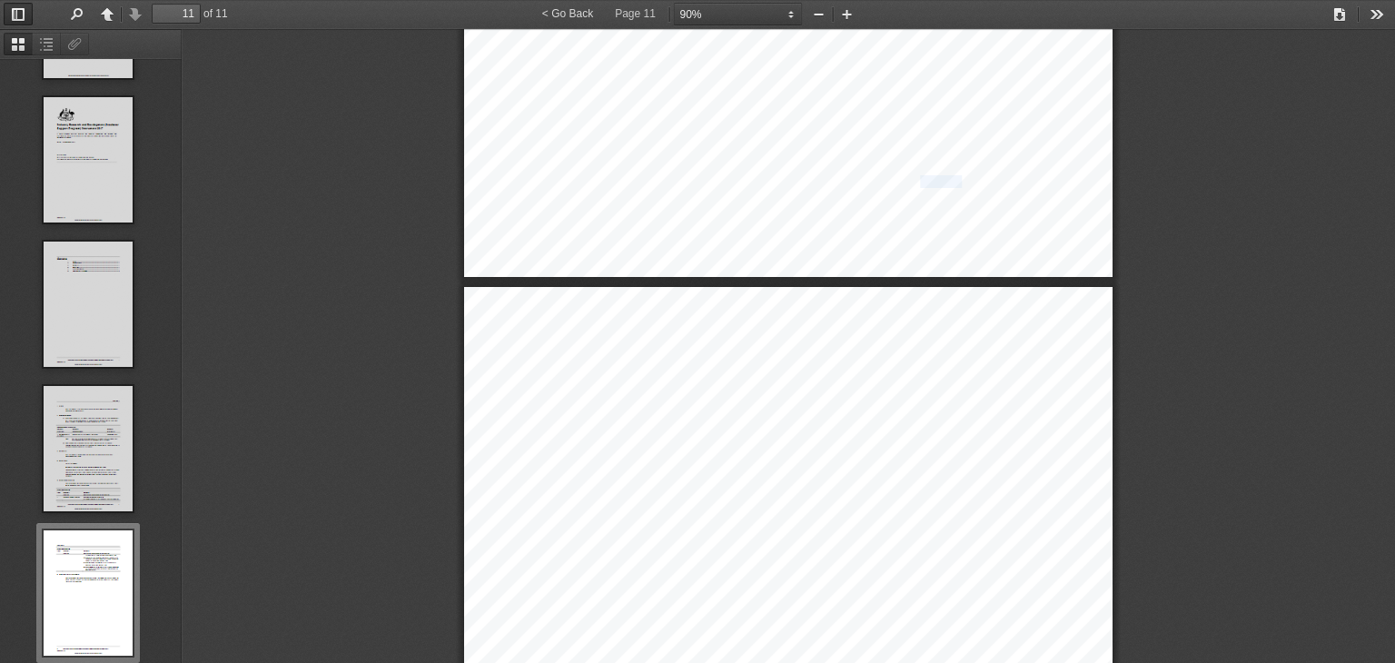
click at [929, 177] on span "support new Australian incubators targeting innovative" at bounding box center [887, 182] width 239 height 11
click at [943, 177] on span "support new Australian incubators targeting innovative" at bounding box center [887, 182] width 239 height 11
click at [937, 177] on span "support new Australian incubators targeting innovative" at bounding box center [887, 182] width 239 height 11
click at [963, 177] on span "support new Australian incubators targeting innovative" at bounding box center [887, 182] width 239 height 11
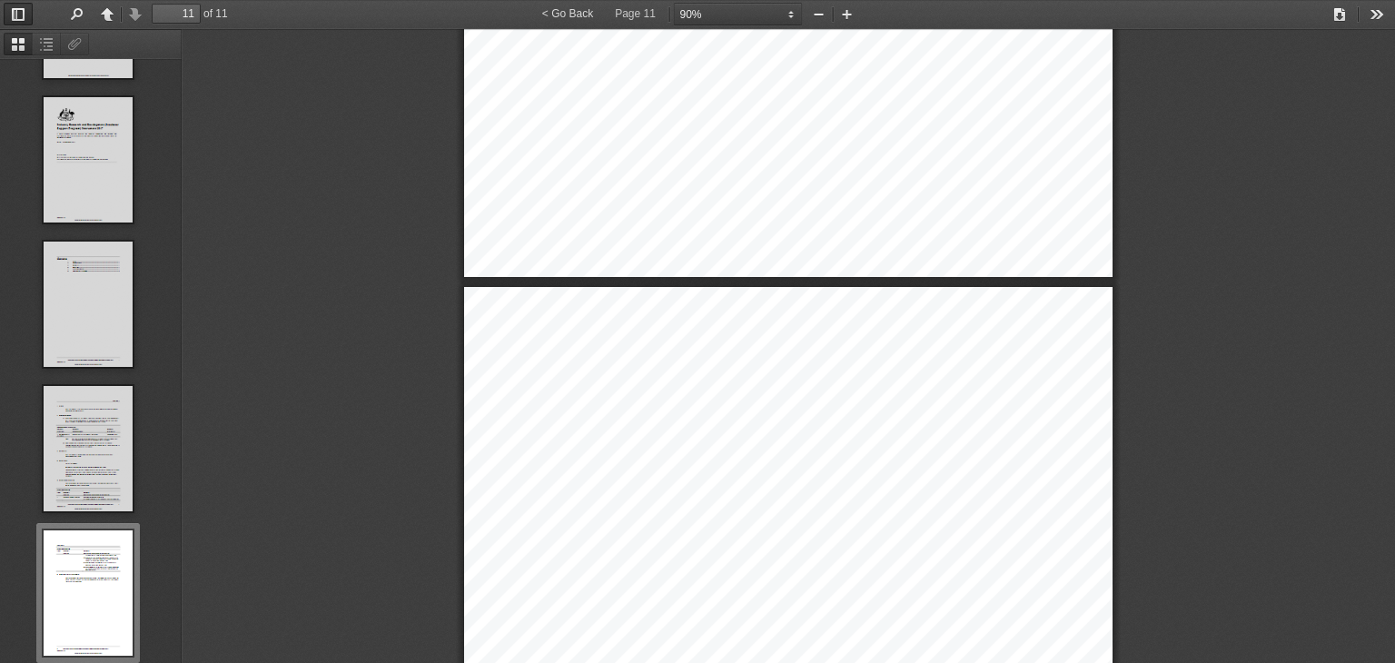
click at [925, 177] on span "support new Australian incubators targeting innovative" at bounding box center [887, 182] width 239 height 11
click at [935, 177] on span "support new Australian incubators targeting innovative" at bounding box center [887, 182] width 239 height 11
click at [945, 177] on span "support new Australian incubators targeting innovative" at bounding box center [887, 182] width 239 height 11
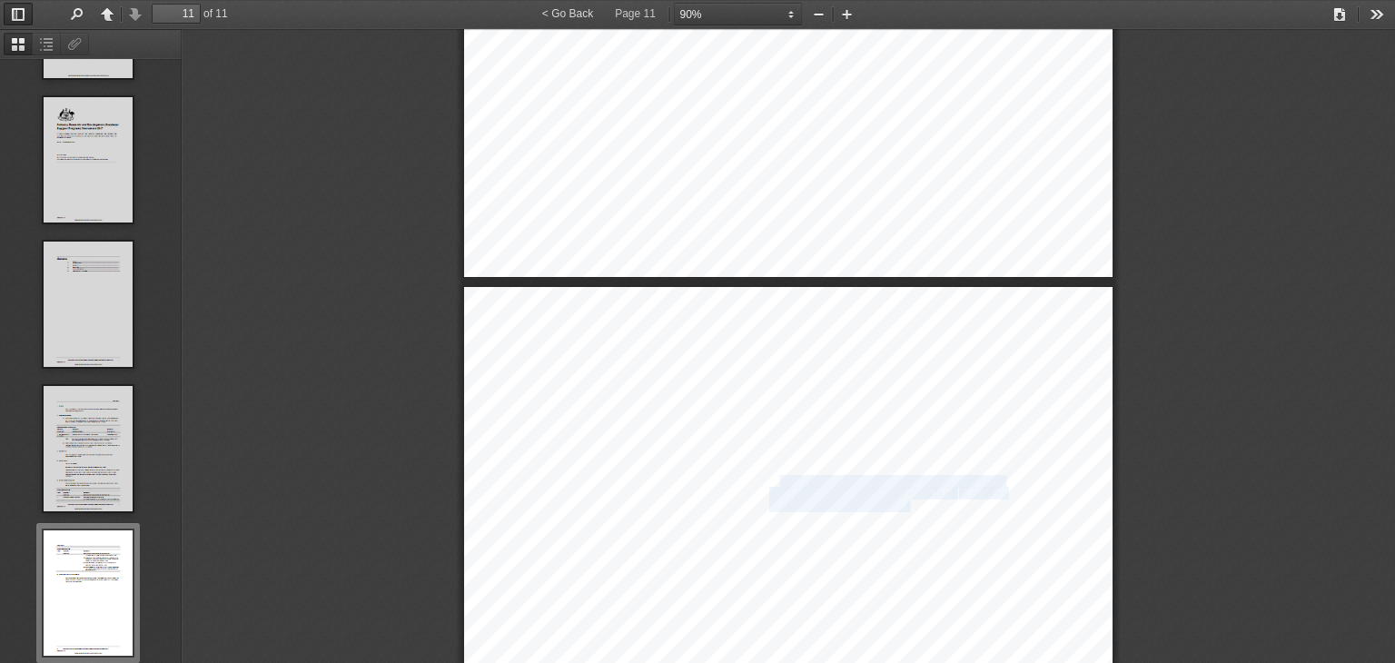
drag, startPoint x: 772, startPoint y: 480, endPoint x: 902, endPoint y: 500, distance: 131.4
click at [907, 501] on span "; and" at bounding box center [918, 506] width 22 height 11
drag, startPoint x: 915, startPoint y: 501, endPoint x: 763, endPoint y: 460, distance: 158.2
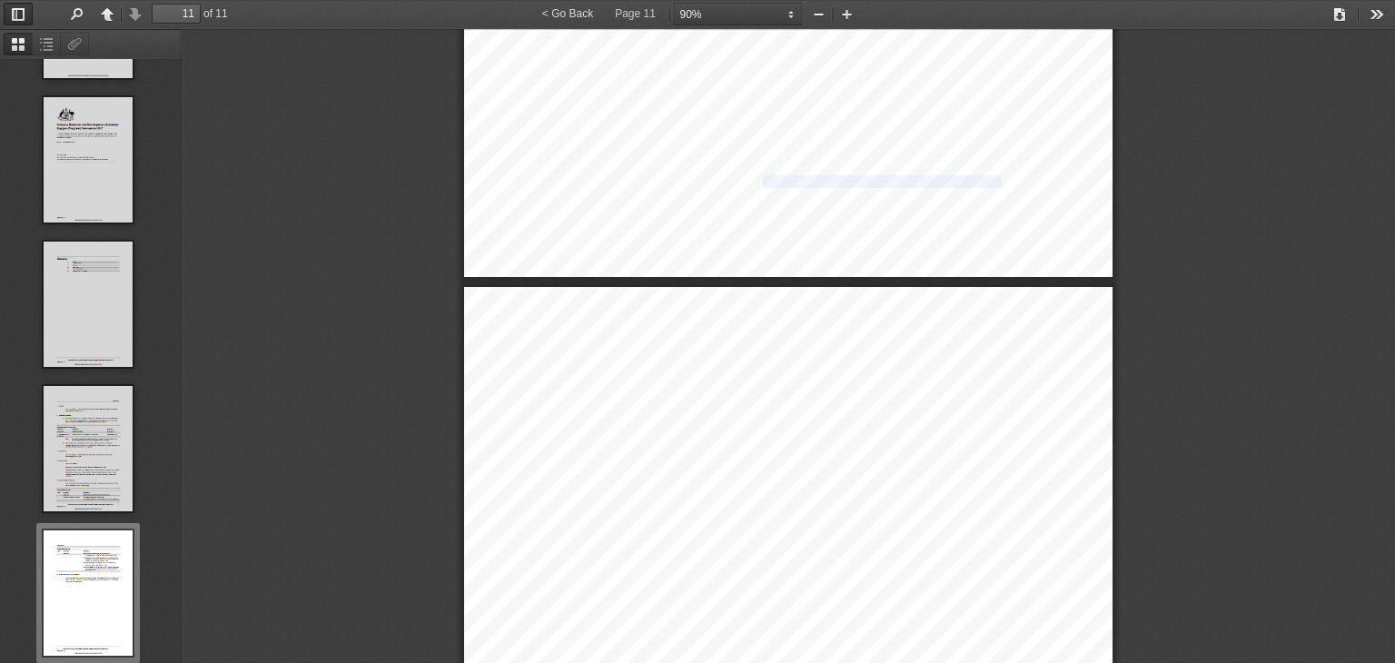
drag, startPoint x: 755, startPoint y: 175, endPoint x: 994, endPoint y: 182, distance: 239.8
click at [990, 178] on span "support new Australian incubators targeting innovative" at bounding box center [887, 182] width 239 height 11
click at [982, 177] on span "support new Australian incubators targeting innovative" at bounding box center [887, 182] width 239 height 11
click at [993, 178] on span "support new Australian incubators targeting innovative" at bounding box center [887, 182] width 239 height 11
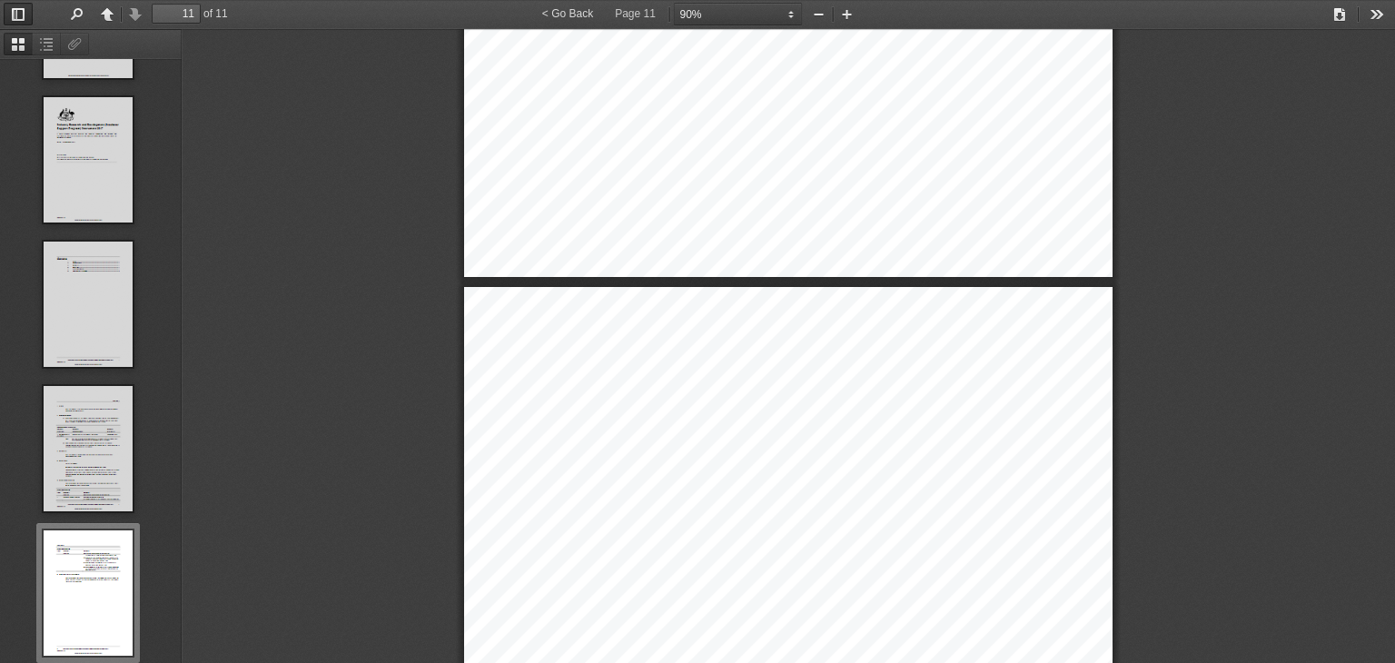
click at [999, 177] on span "support new Australian incubators targeting innovative" at bounding box center [887, 182] width 239 height 11
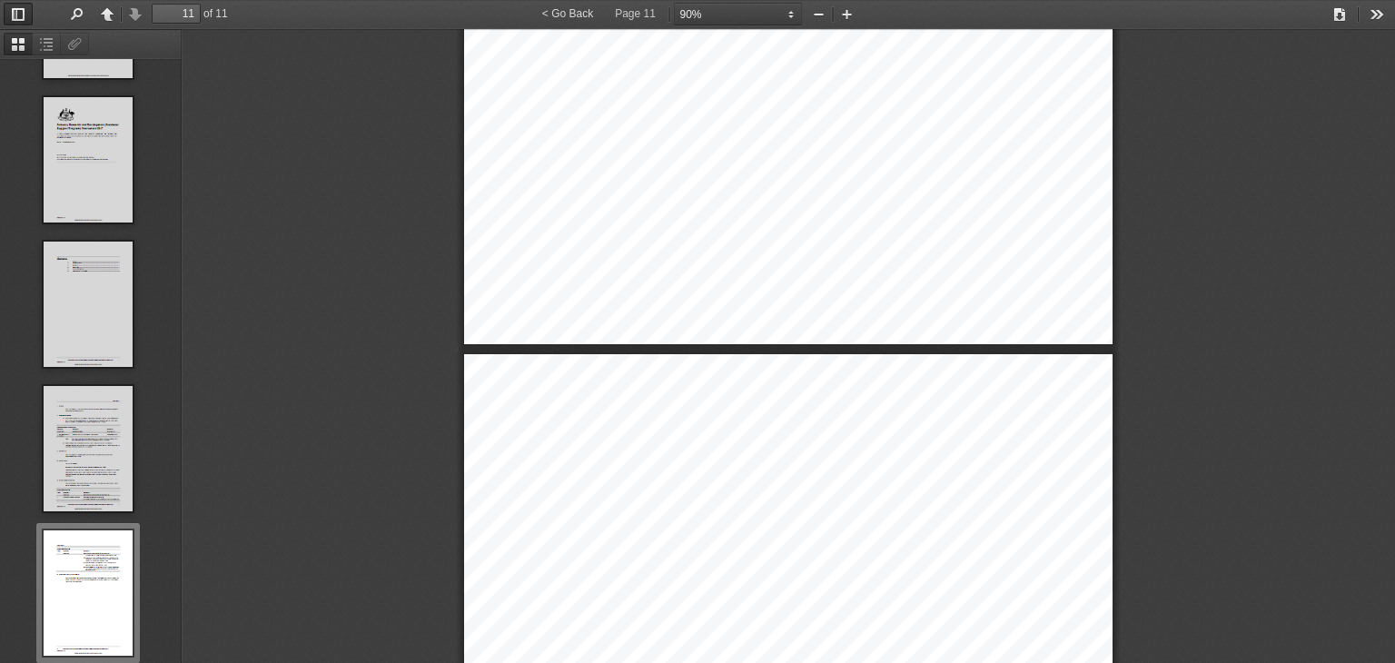
type input "10"
select select "custom"
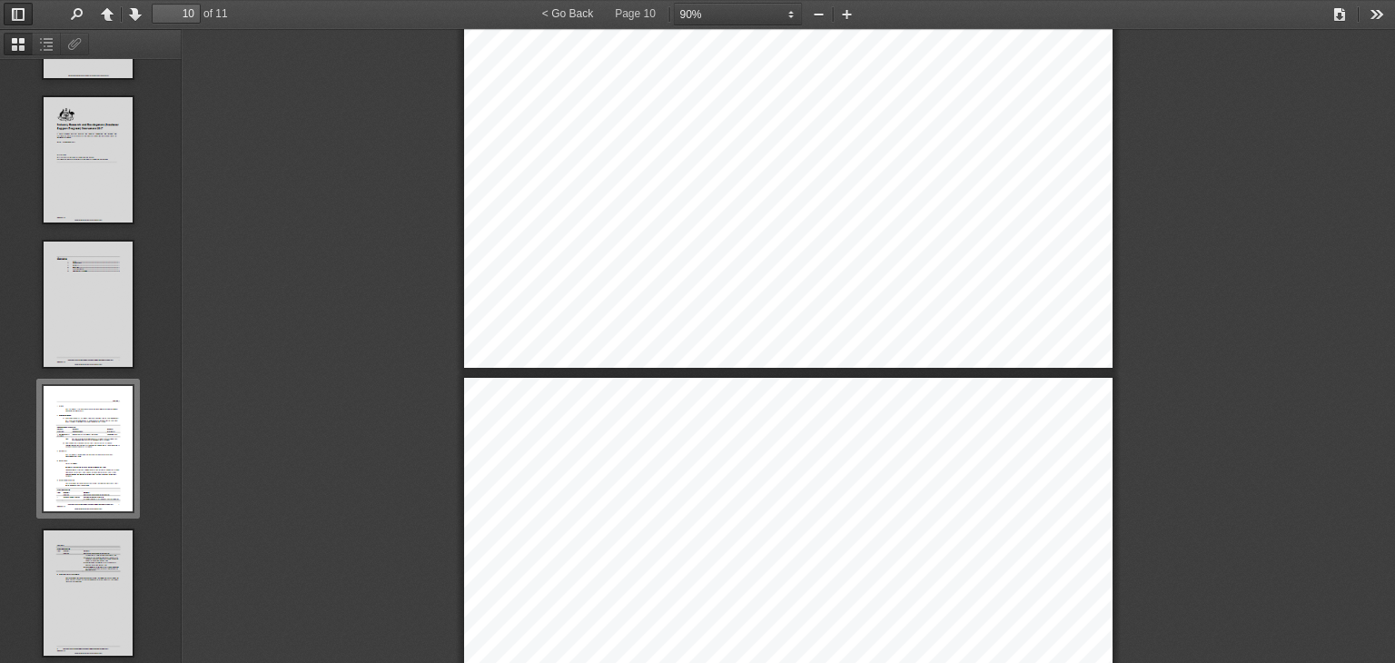
type input "11"
select select "custom"
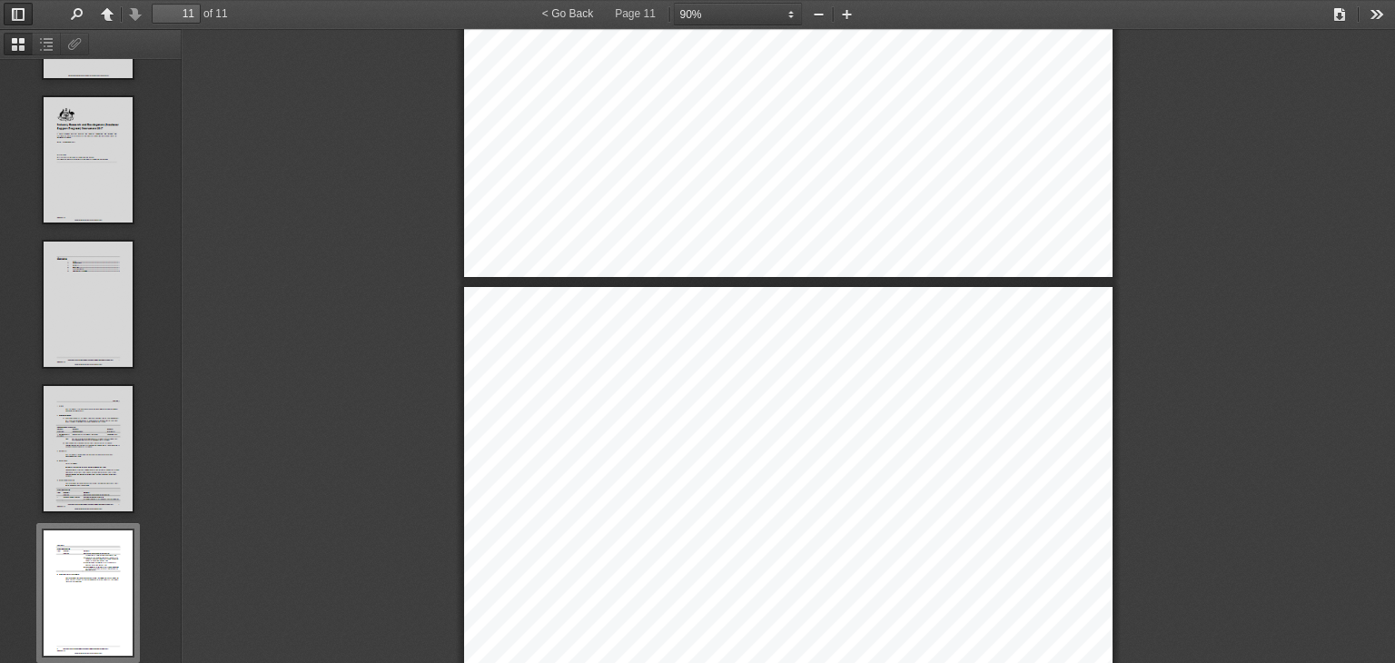
type input "10"
select select "custom"
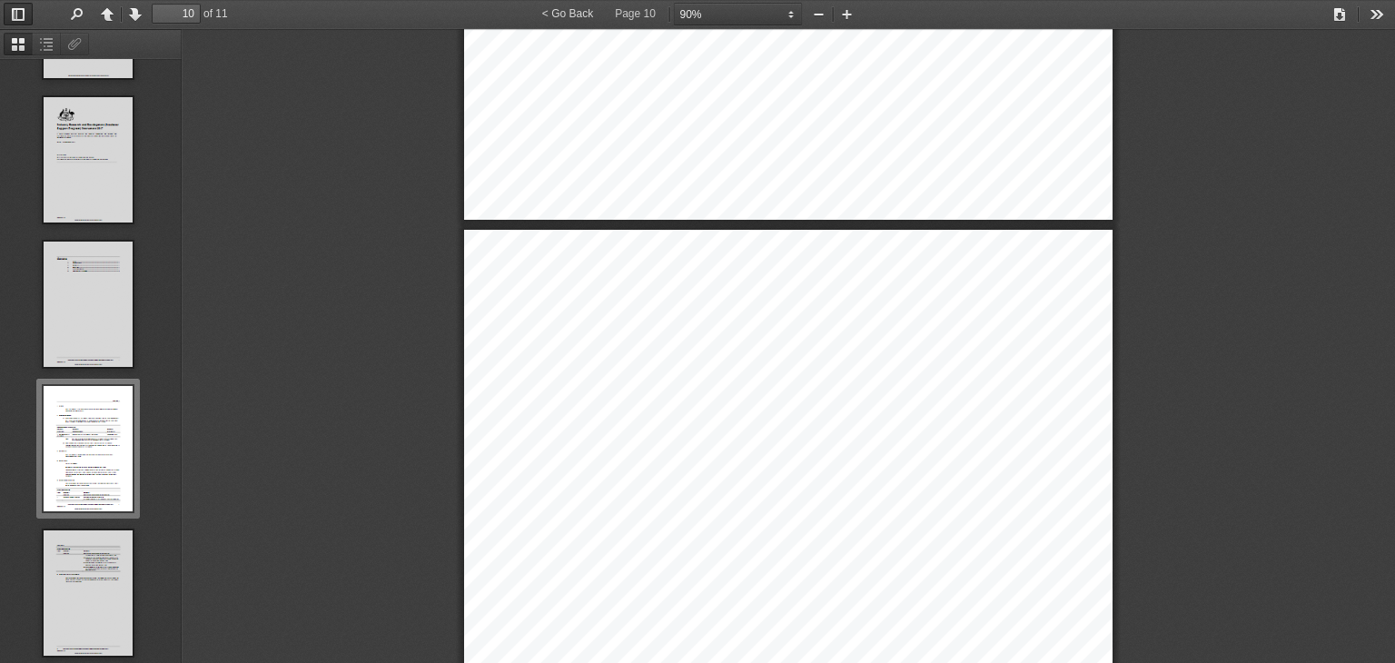
type input "9"
select select "custom"
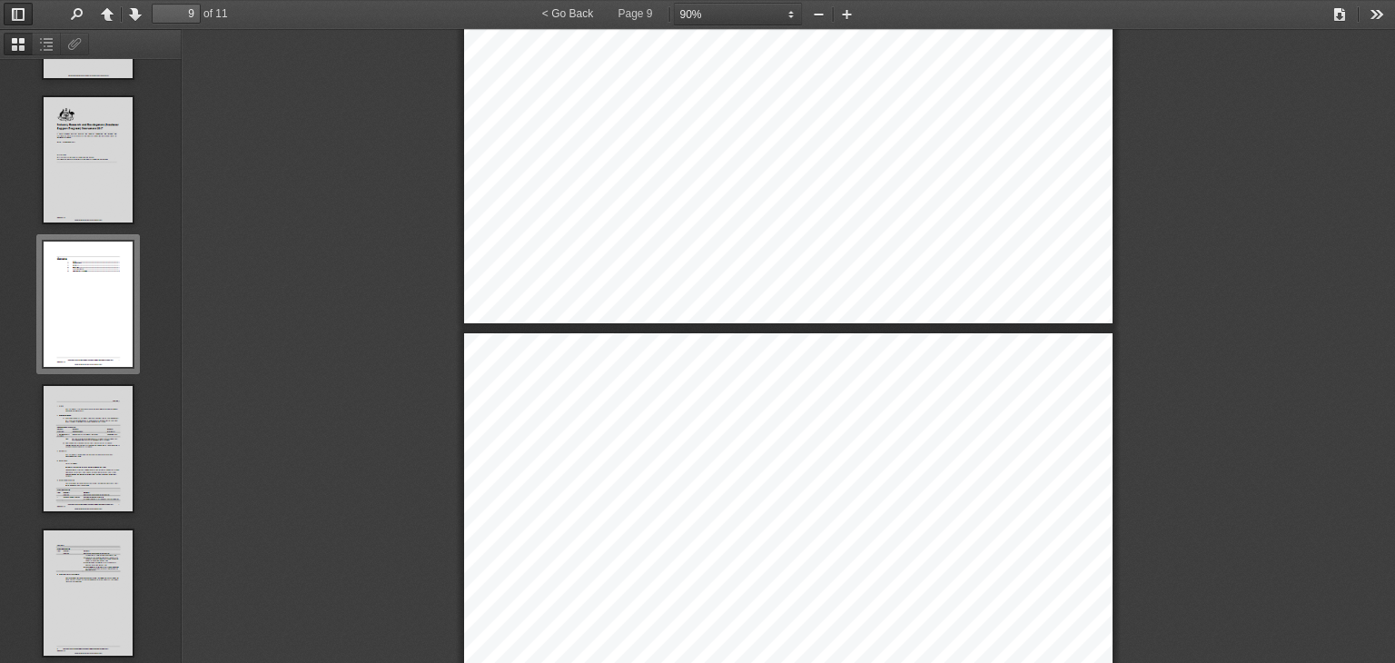
type input "10"
select select "custom"
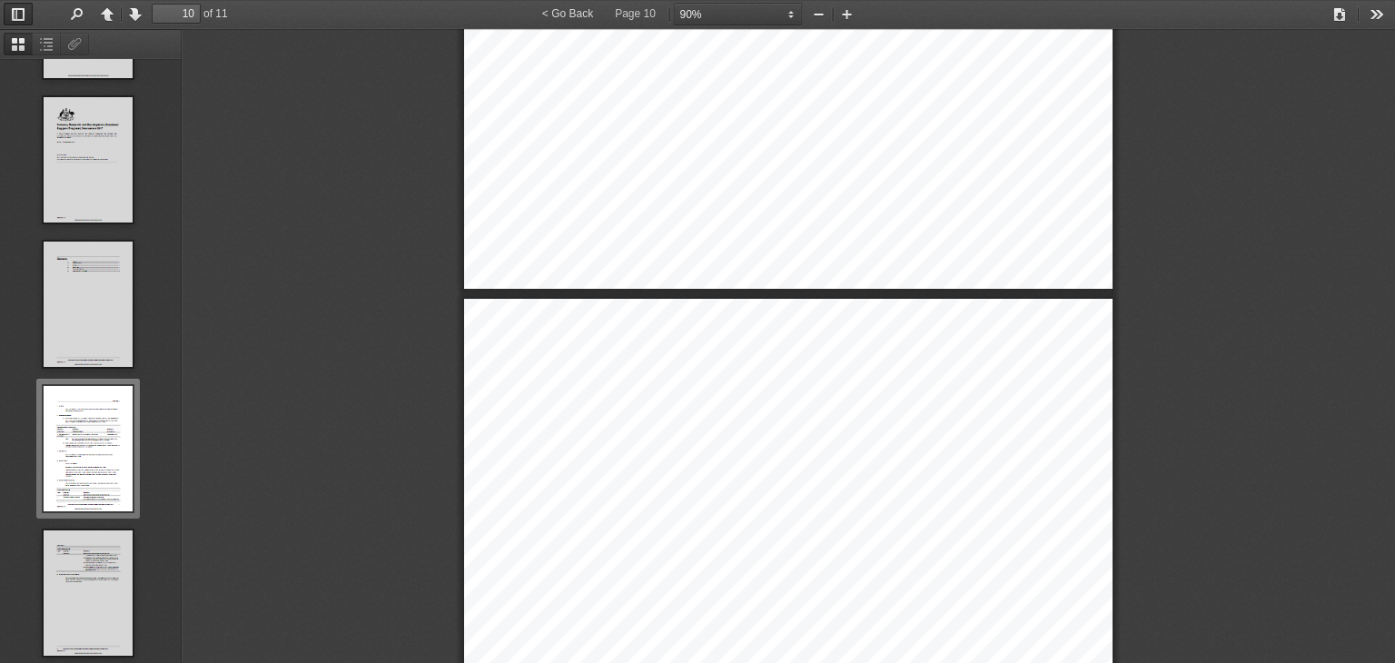
type input "11"
select select "custom"
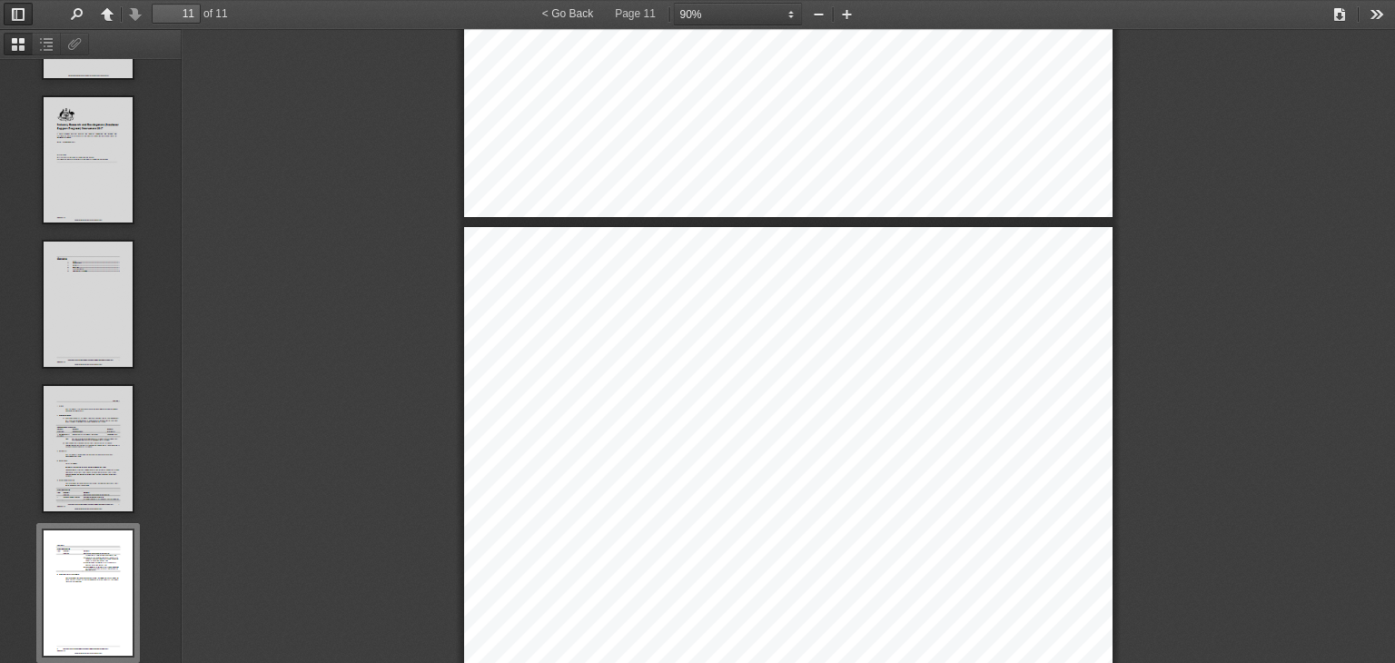
scroll to position [9115, 0]
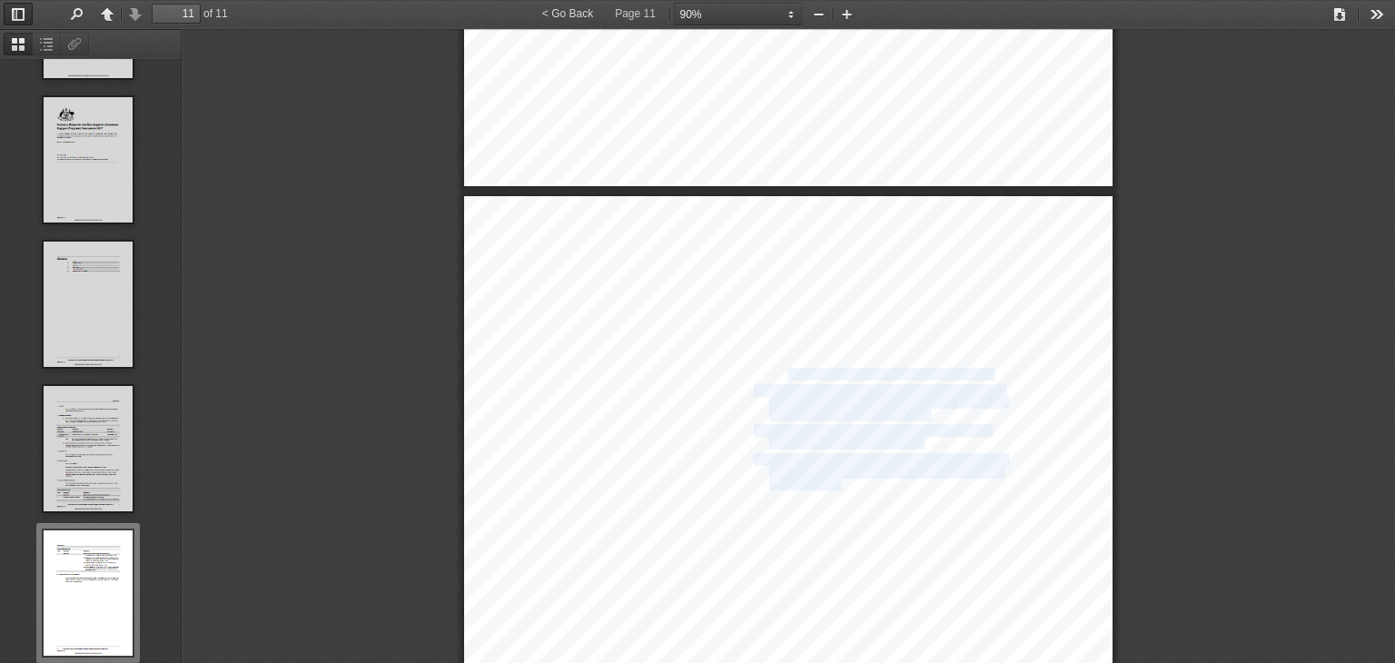
drag, startPoint x: 832, startPoint y: 480, endPoint x: 779, endPoint y: 366, distance: 126.0
click at [779, 366] on div "Section 6 2 Industry Research and Development (Incubator Support Program) Instr…" at bounding box center [788, 654] width 648 height 917
click at [779, 370] on span "start" at bounding box center [778, 375] width 19 height 11
drag, startPoint x: 769, startPoint y: 371, endPoint x: 809, endPoint y: 465, distance: 102.6
click at [809, 465] on div "Section 6 2 Industry Research and Development (Incubator Support Program) Instr…" at bounding box center [788, 654] width 648 height 917
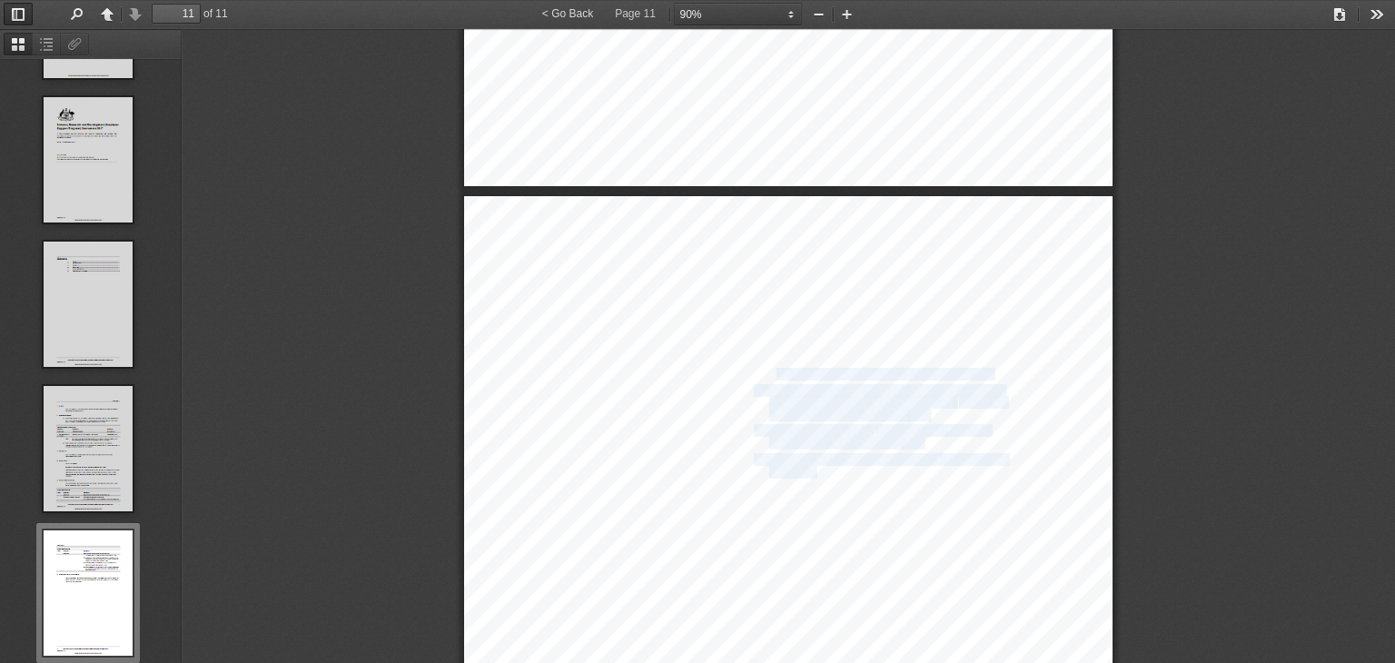
click at [809, 468] on span "sustainable" at bounding box center [793, 473] width 48 height 11
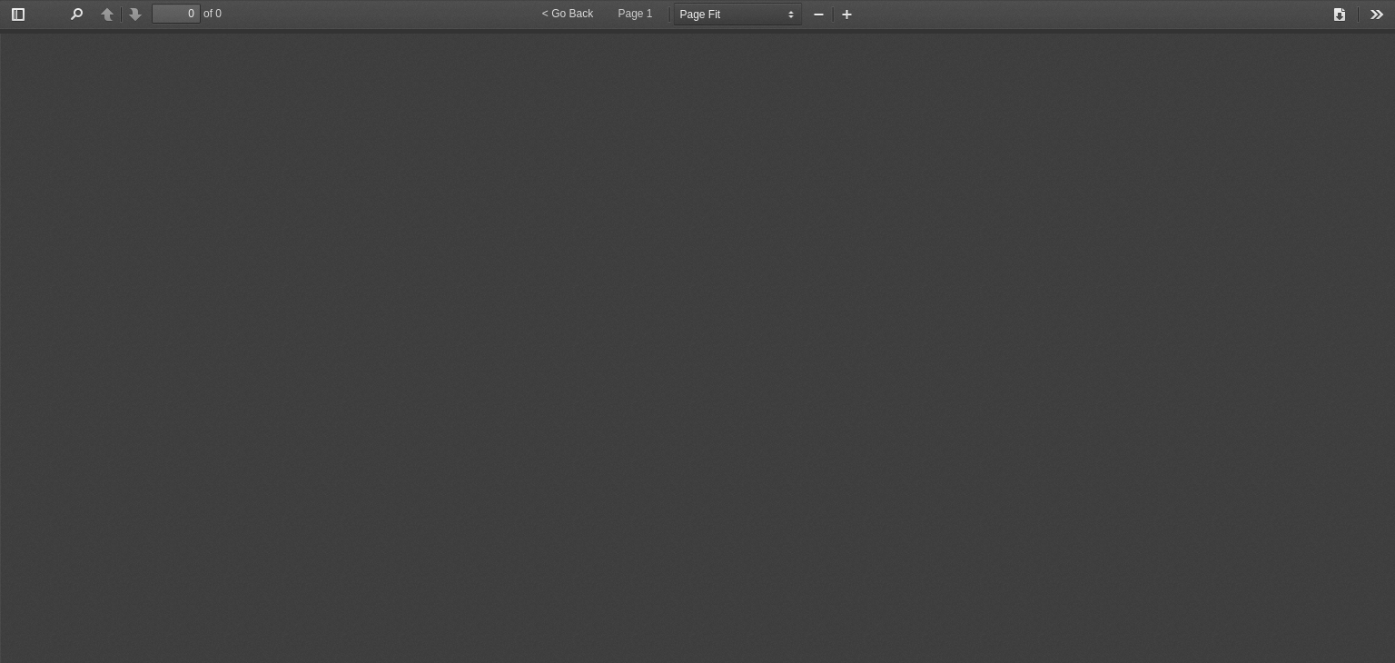
select select "page-fit"
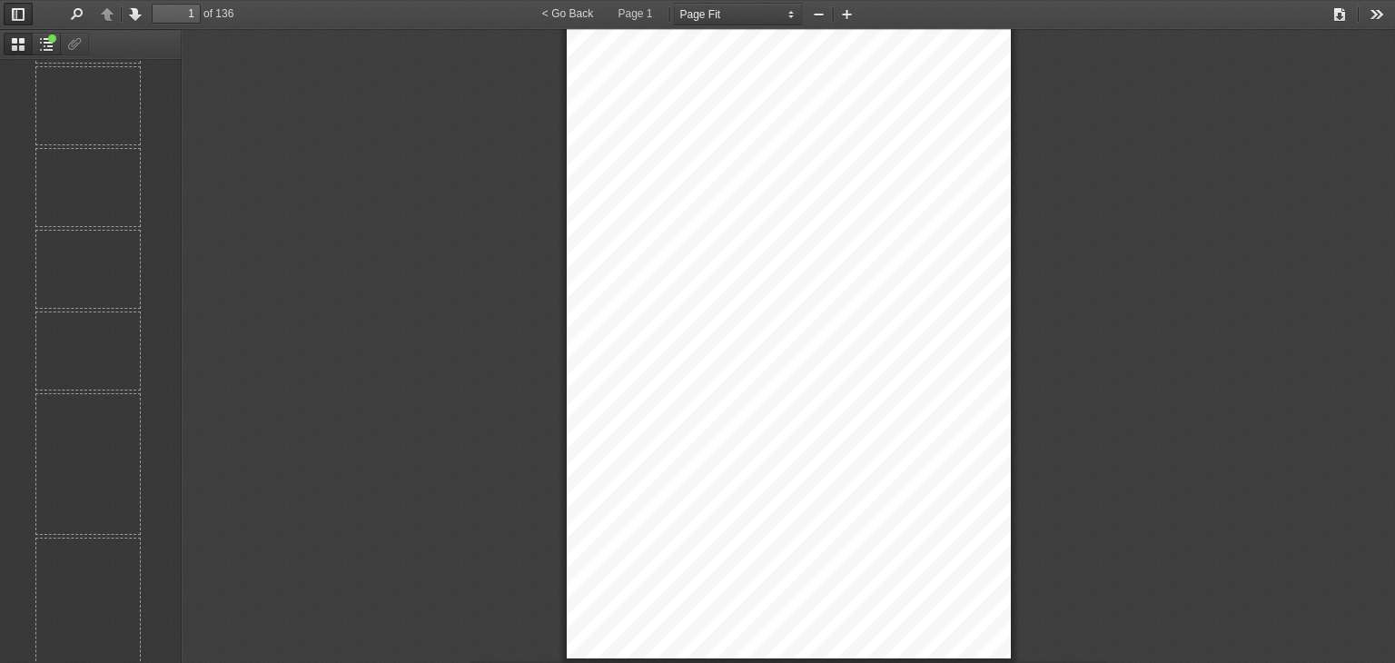
scroll to position [3001, 0]
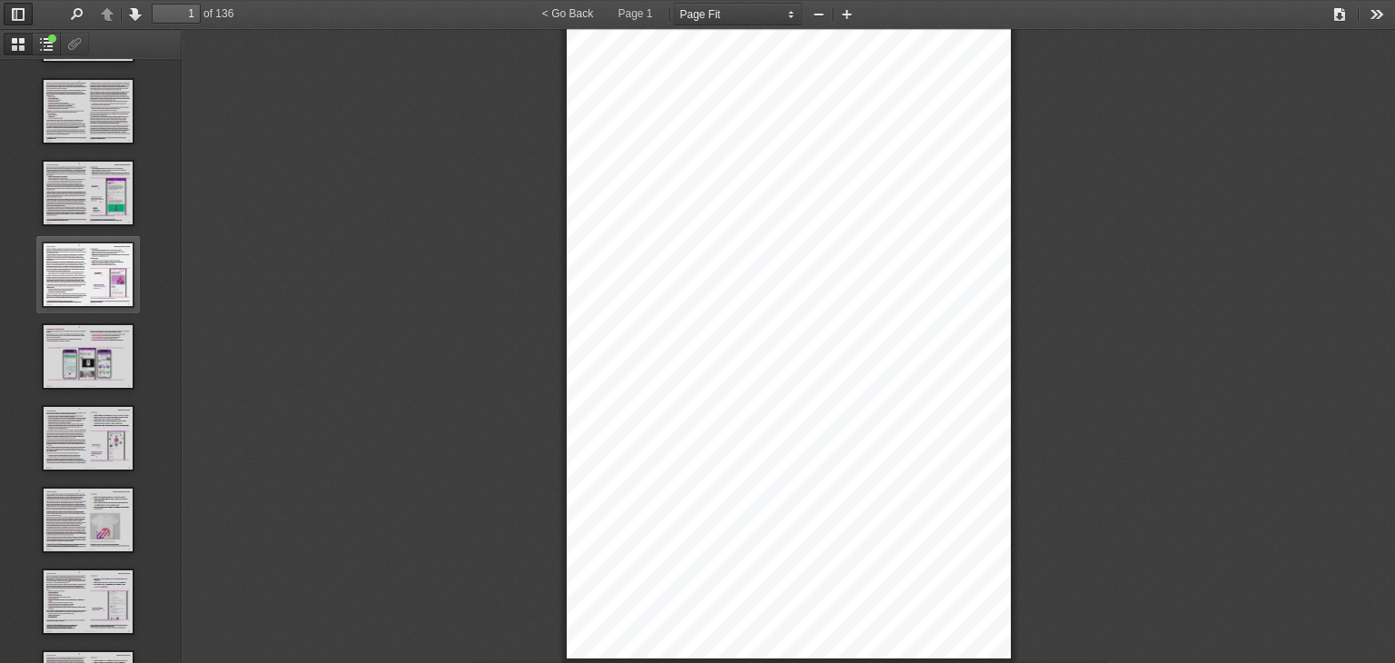
click at [101, 258] on img "Thumbnail of Page 39" at bounding box center [88, 274] width 91 height 64
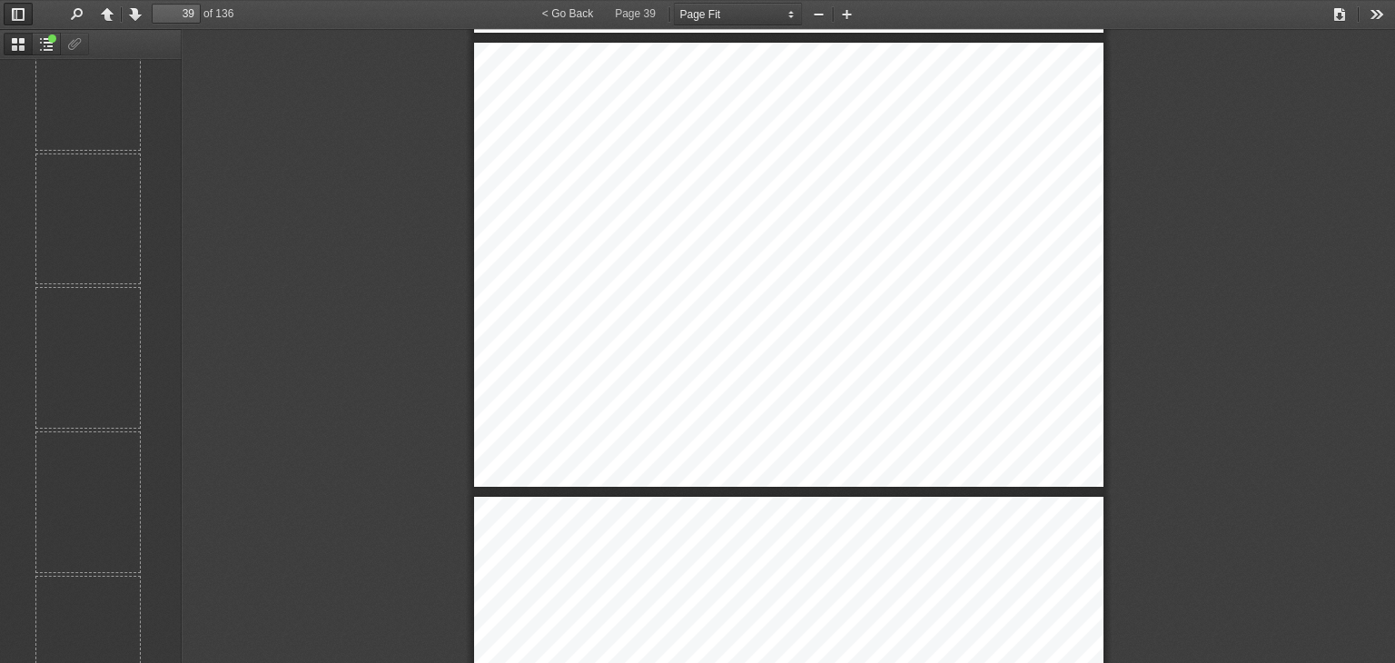
scroll to position [10567, 0]
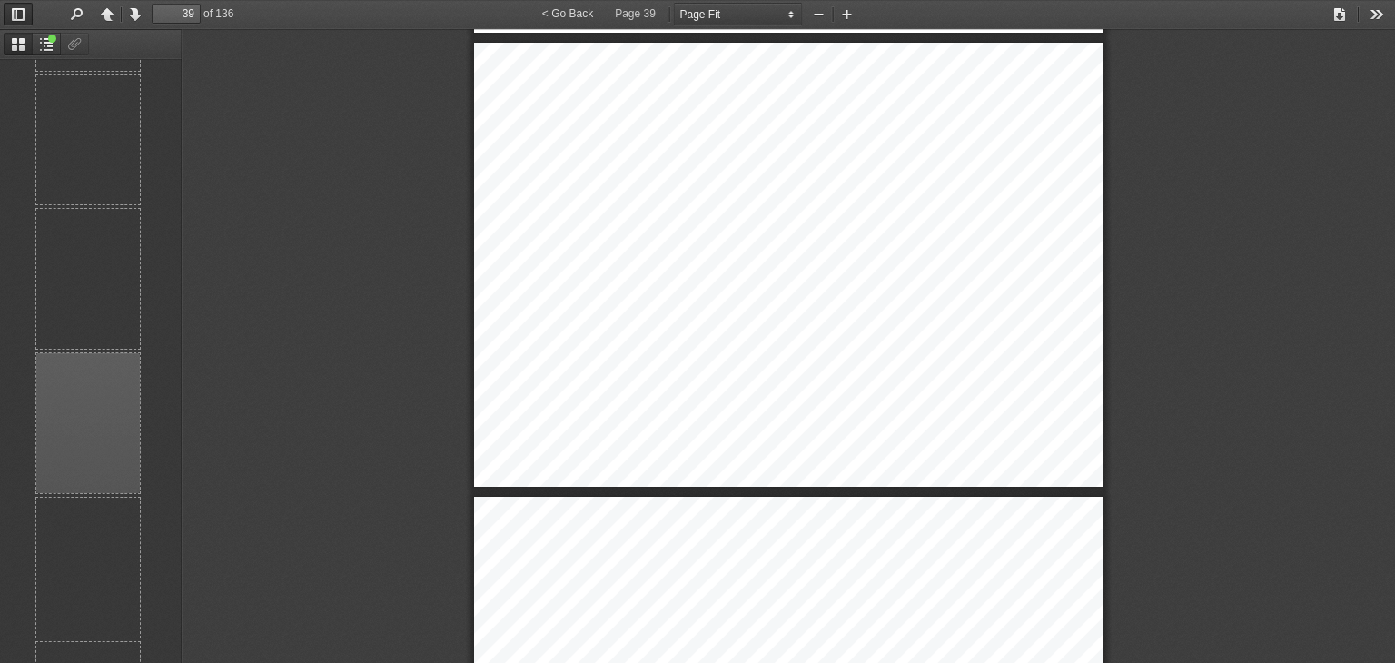
click at [91, 401] on div at bounding box center [88, 423] width 104 height 140
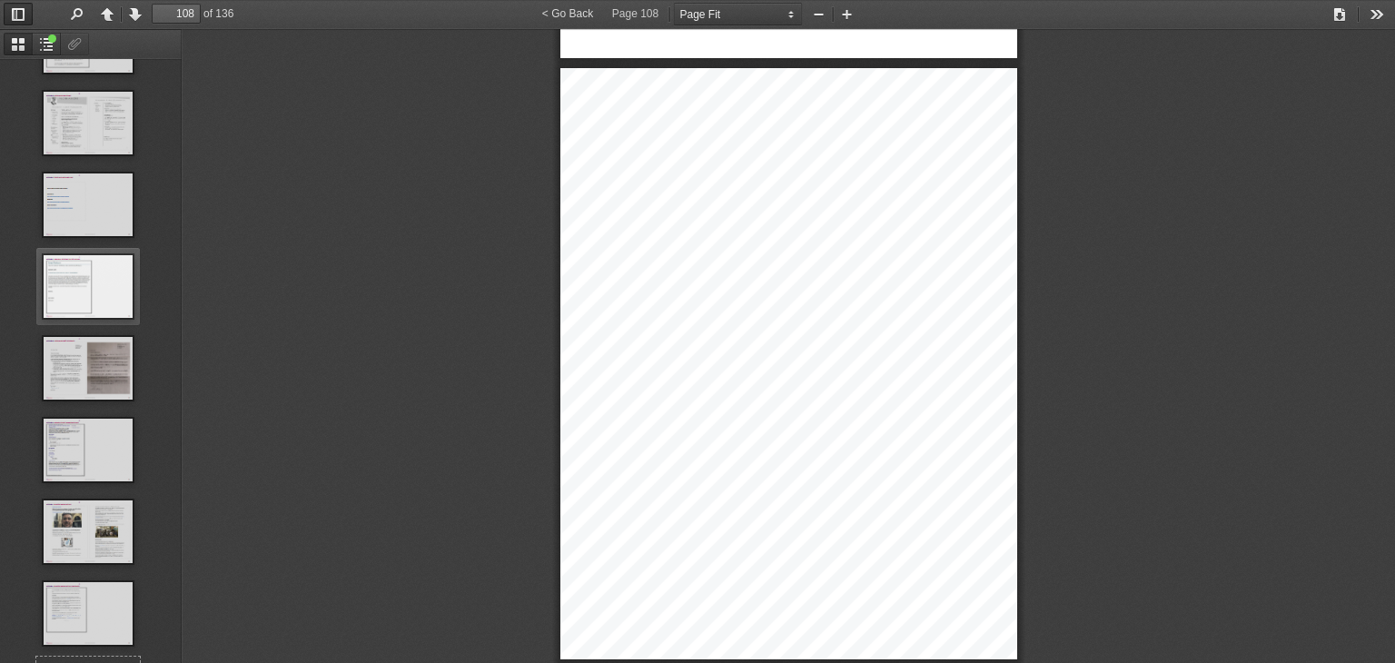
scroll to position [5667, 0]
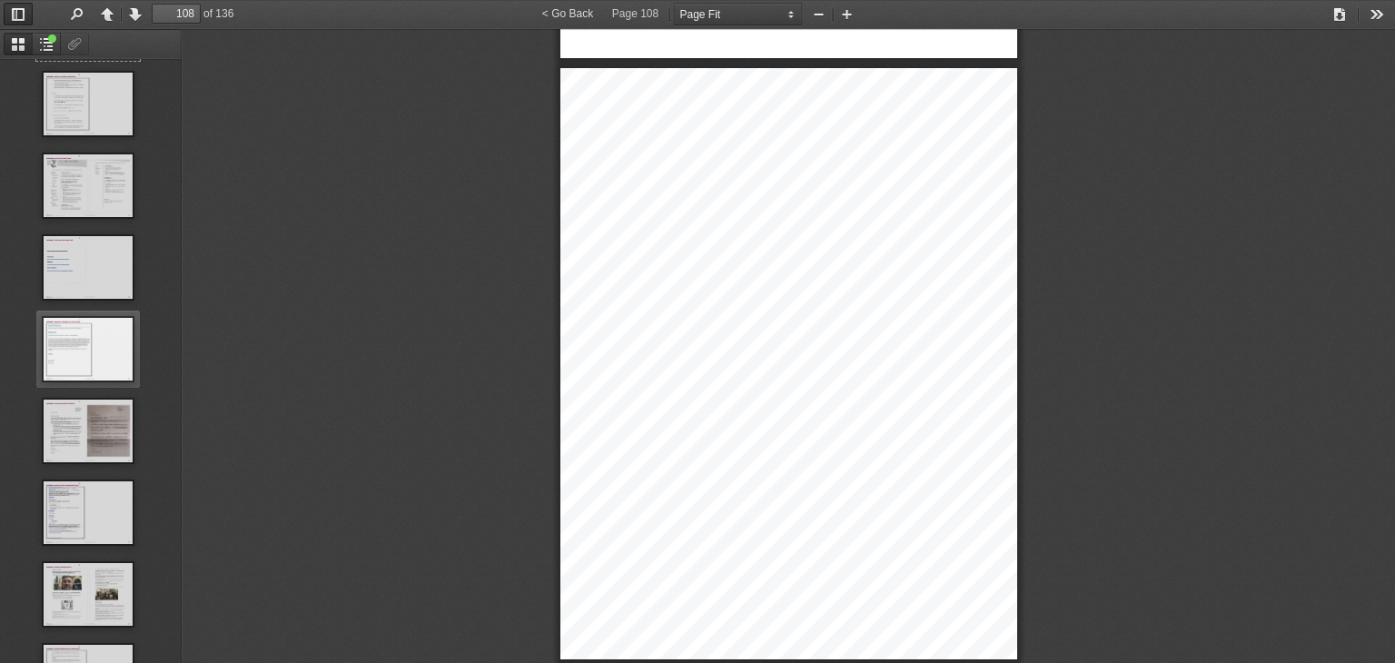
click at [41, 349] on div at bounding box center [88, 349] width 104 height 77
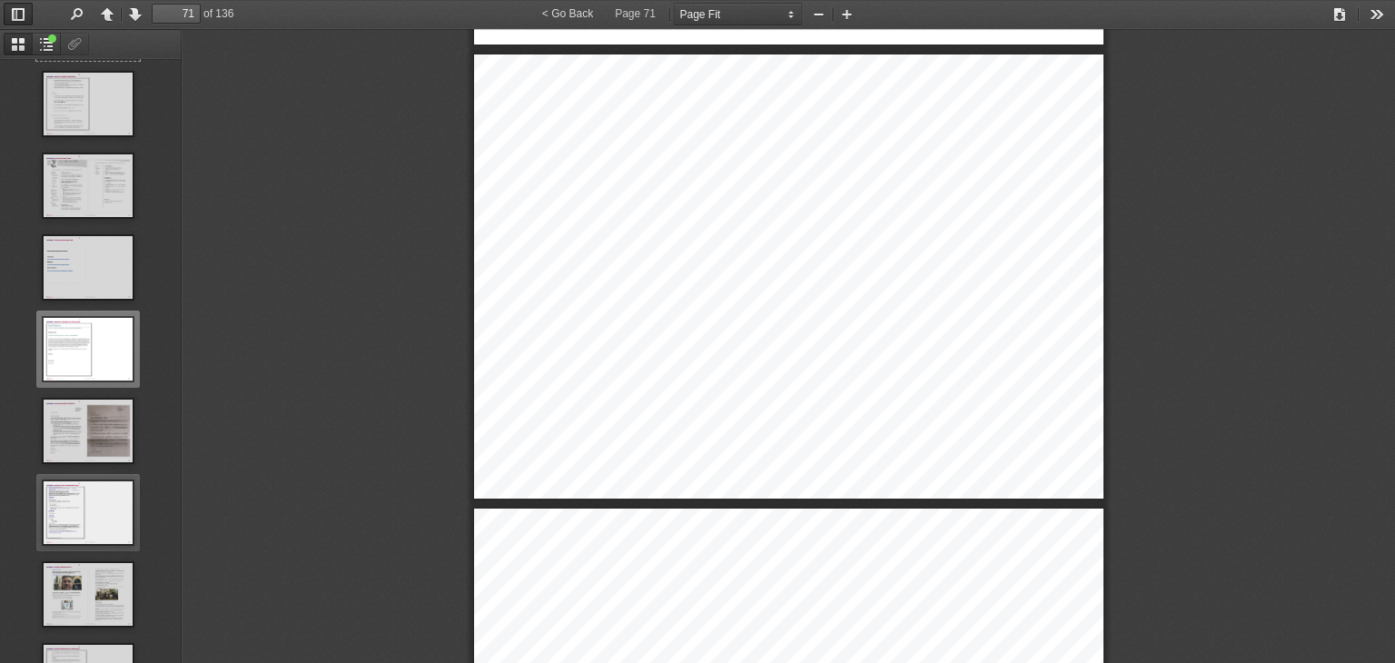
click at [80, 504] on img "Thumbnail of Page 73" at bounding box center [88, 512] width 91 height 64
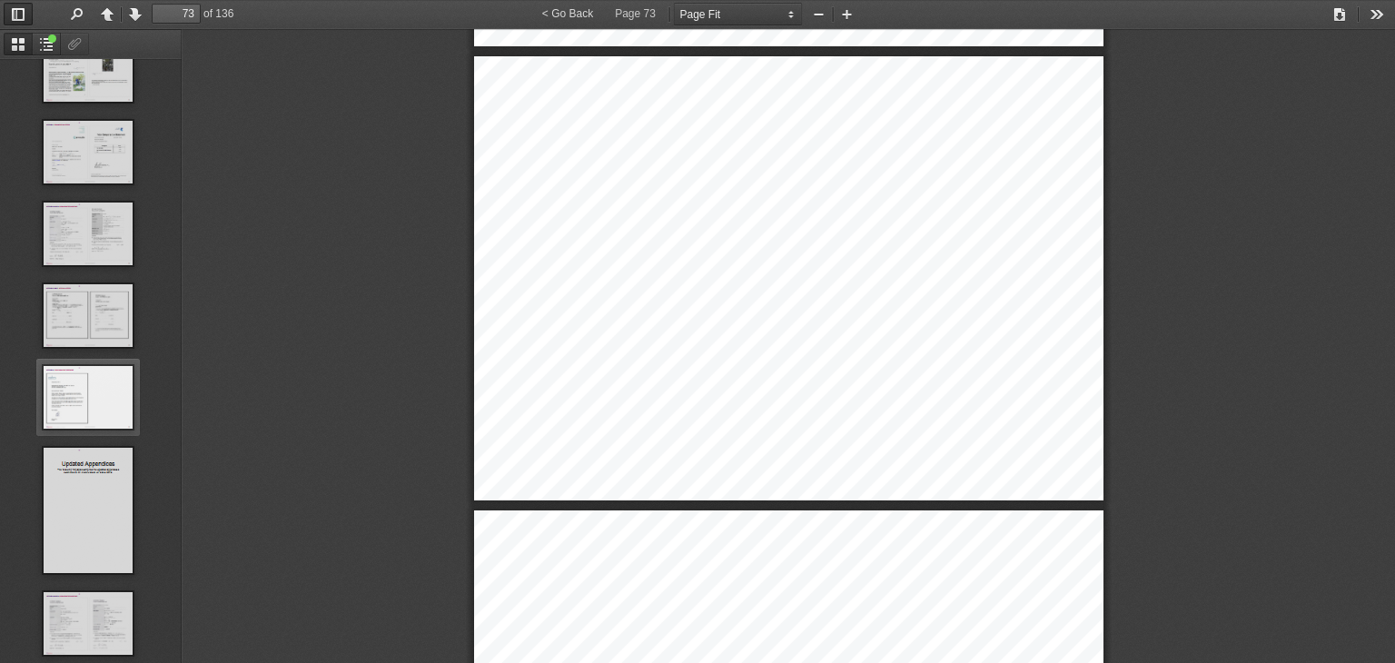
scroll to position [6395, 0]
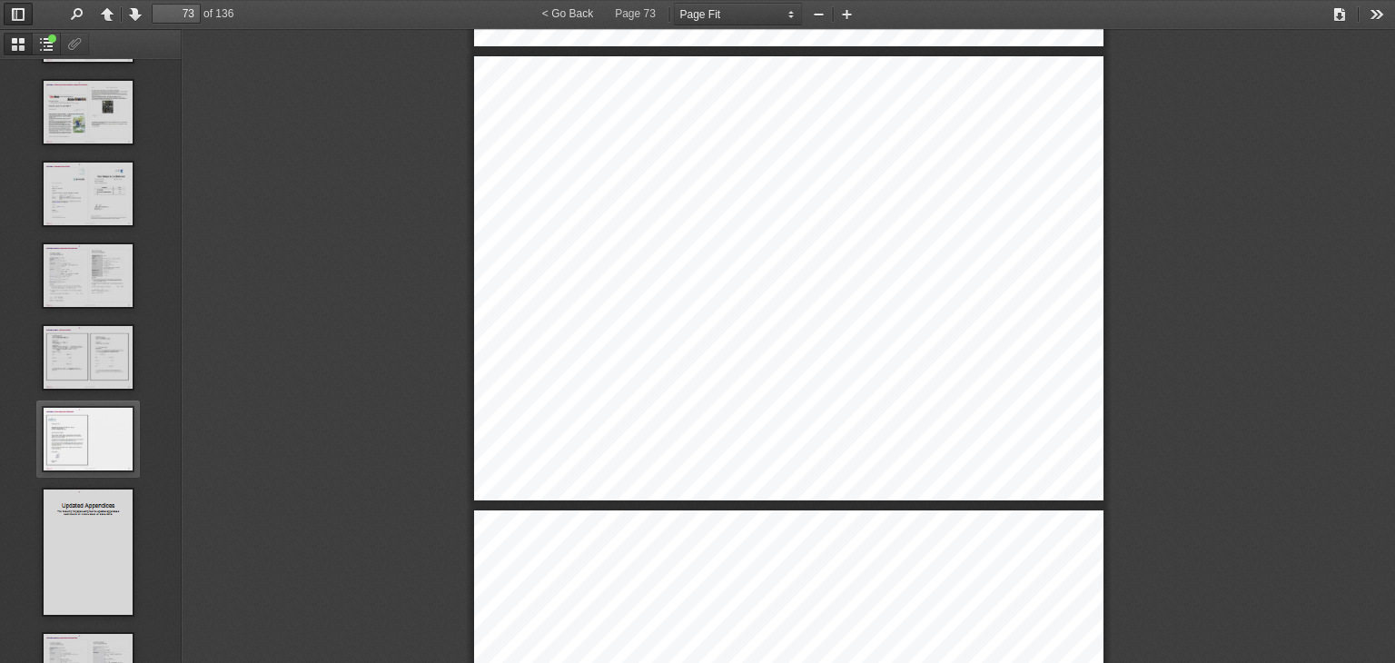
click at [102, 407] on img "Thumbnail of Page 81" at bounding box center [88, 439] width 91 height 64
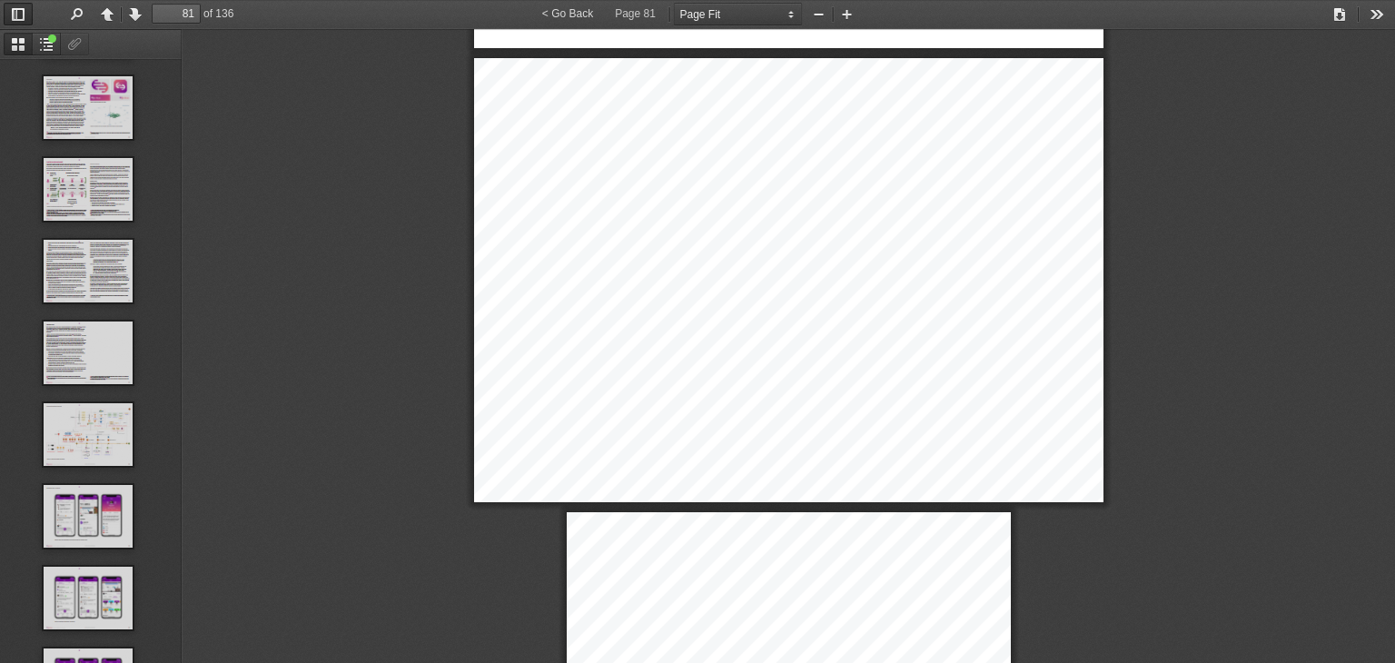
scroll to position [3803, 0]
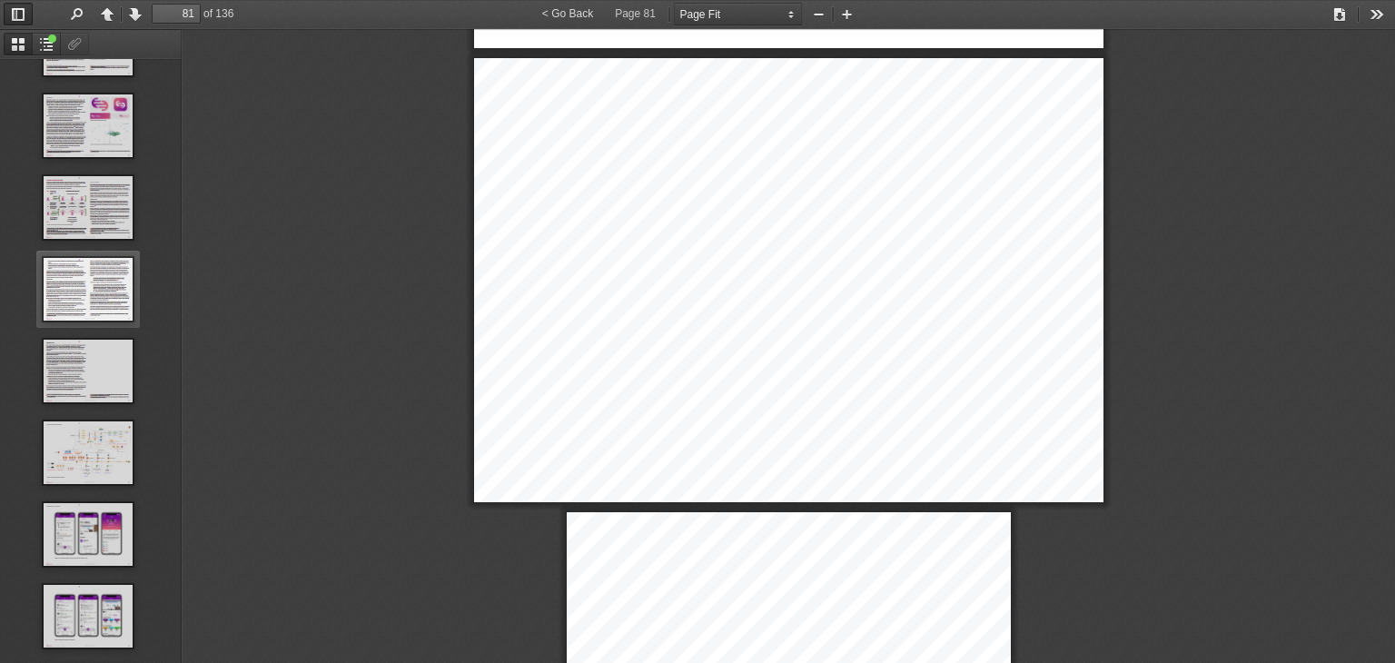
click at [72, 282] on img "Thumbnail of Page 49" at bounding box center [88, 289] width 91 height 64
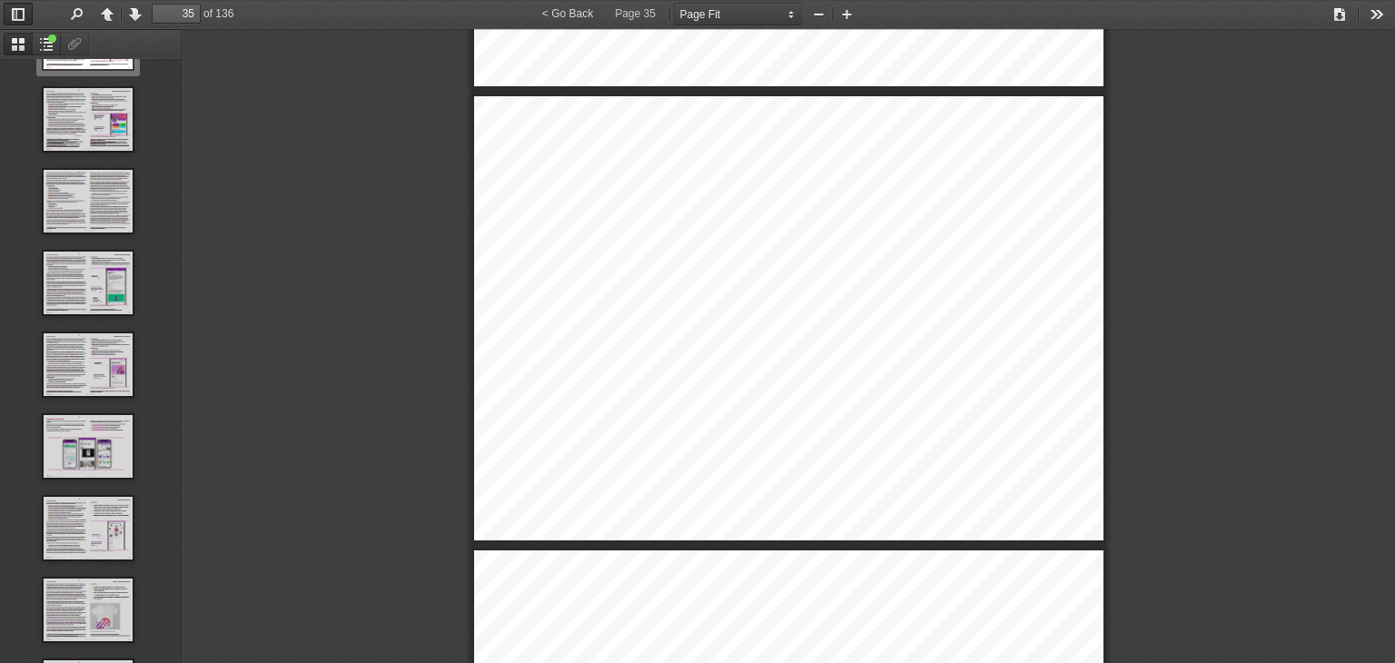
scroll to position [0, 0]
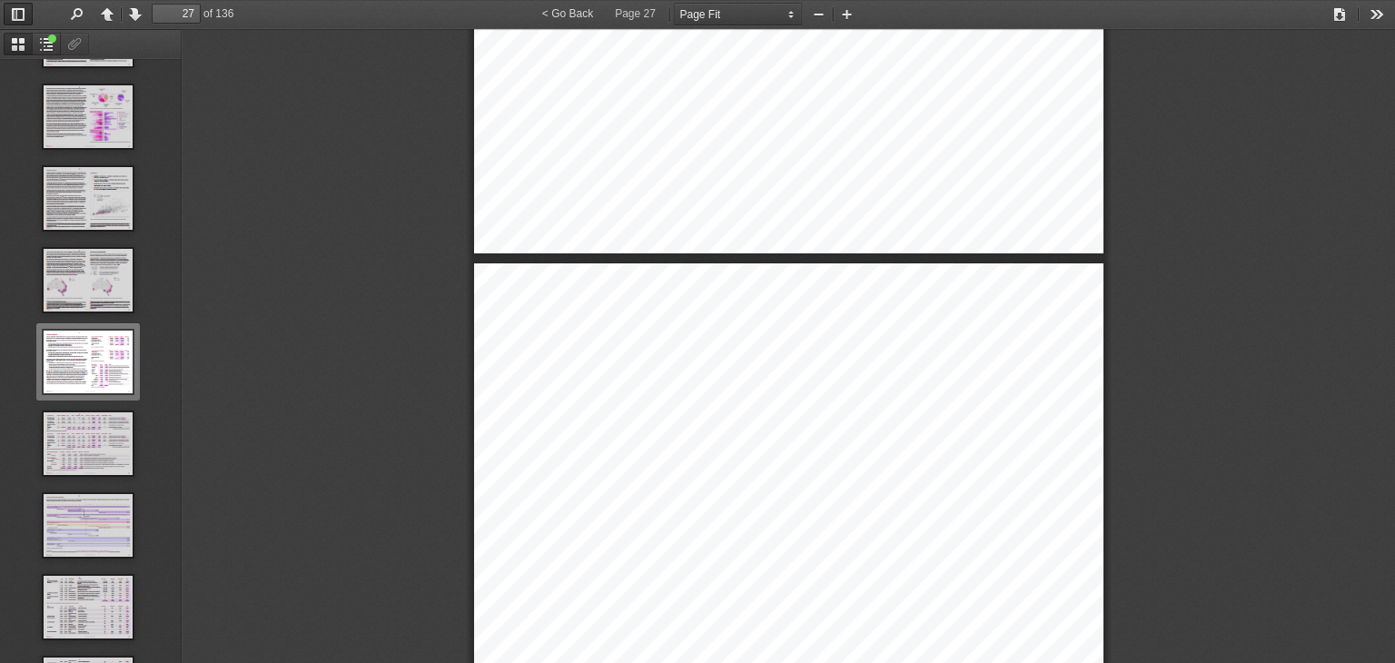
type input "26"
